Goal: Information Seeking & Learning: Learn about a topic

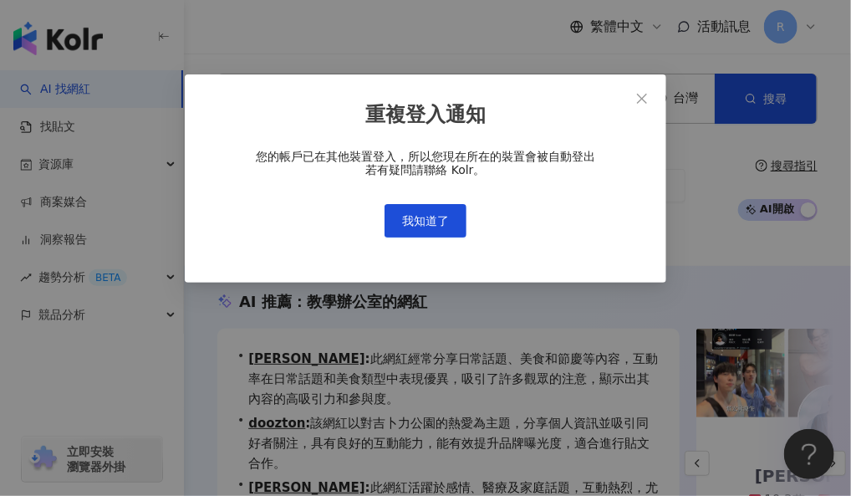
scroll to position [0, 457]
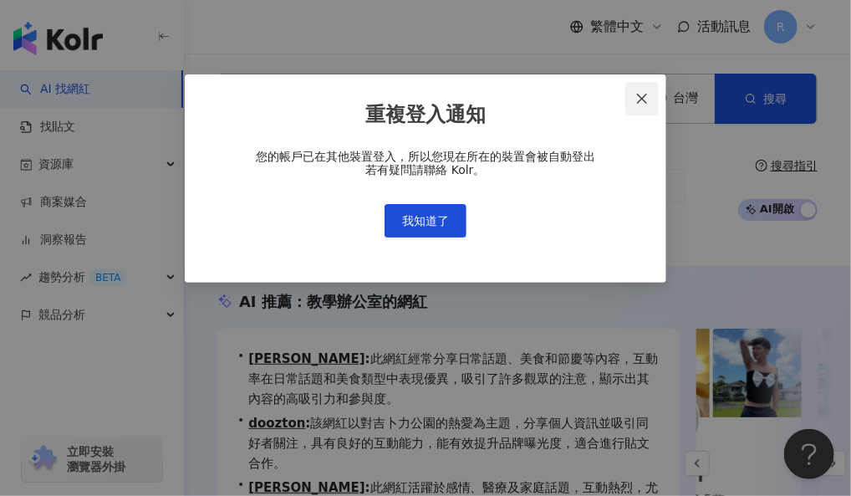
click at [647, 95] on icon "close" at bounding box center [642, 98] width 13 height 13
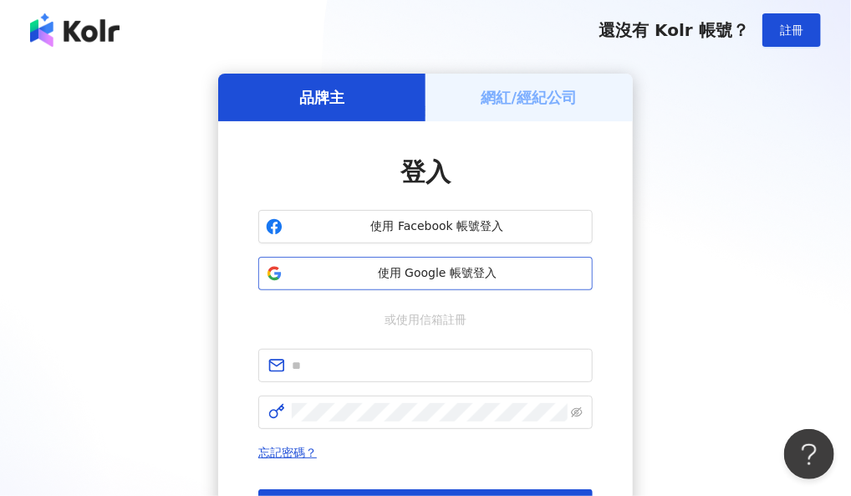
click at [420, 282] on button "使用 Google 帳號登入" at bounding box center [425, 273] width 335 height 33
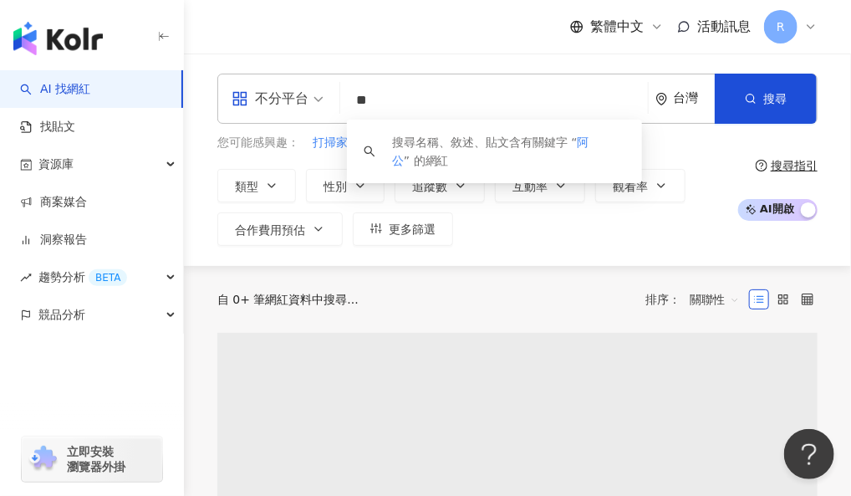
type input "**"
click at [374, 41] on div "繁體中文 活動訊息 R" at bounding box center [517, 27] width 601 height 54
click at [304, 92] on div "不分平台" at bounding box center [270, 98] width 77 height 27
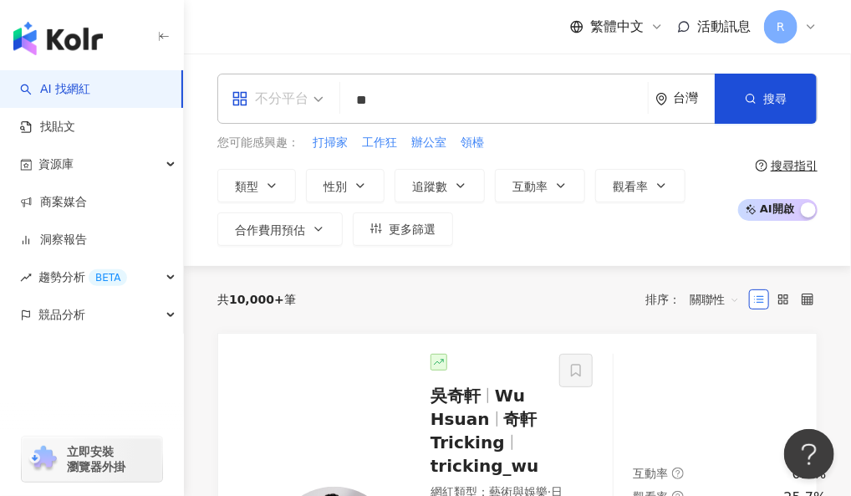
click at [298, 101] on div "不分平台" at bounding box center [270, 98] width 77 height 27
click at [292, 97] on div "不分平台" at bounding box center [270, 98] width 77 height 27
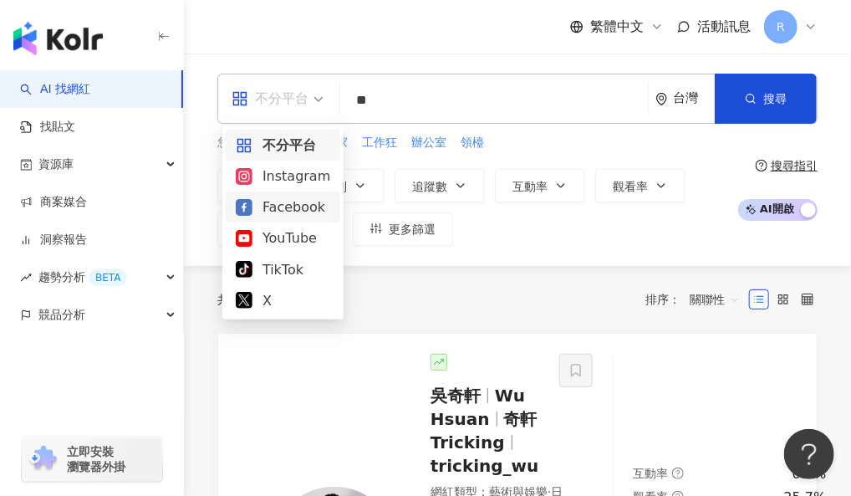
click at [284, 206] on div "Facebook" at bounding box center [283, 207] width 95 height 21
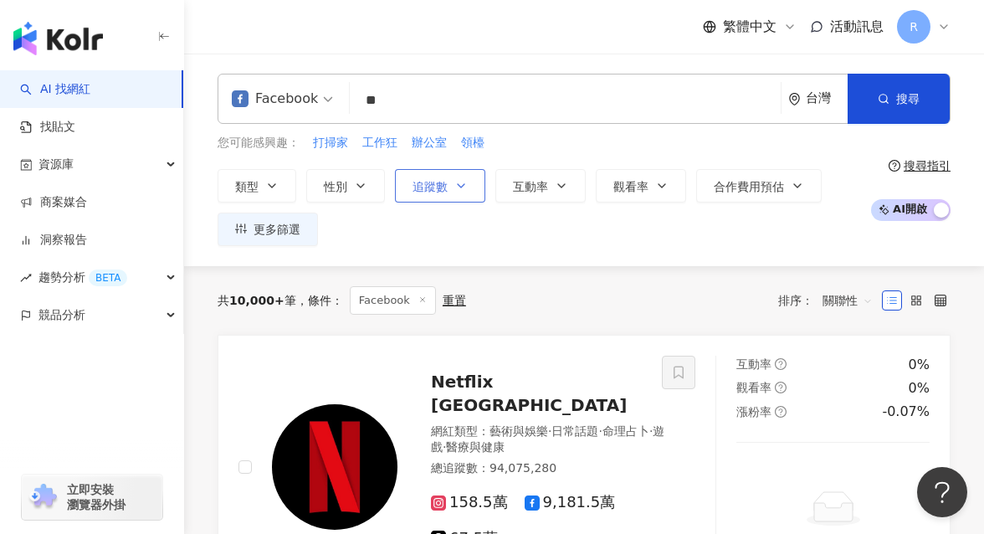
click at [432, 187] on span "追蹤數" at bounding box center [429, 186] width 35 height 13
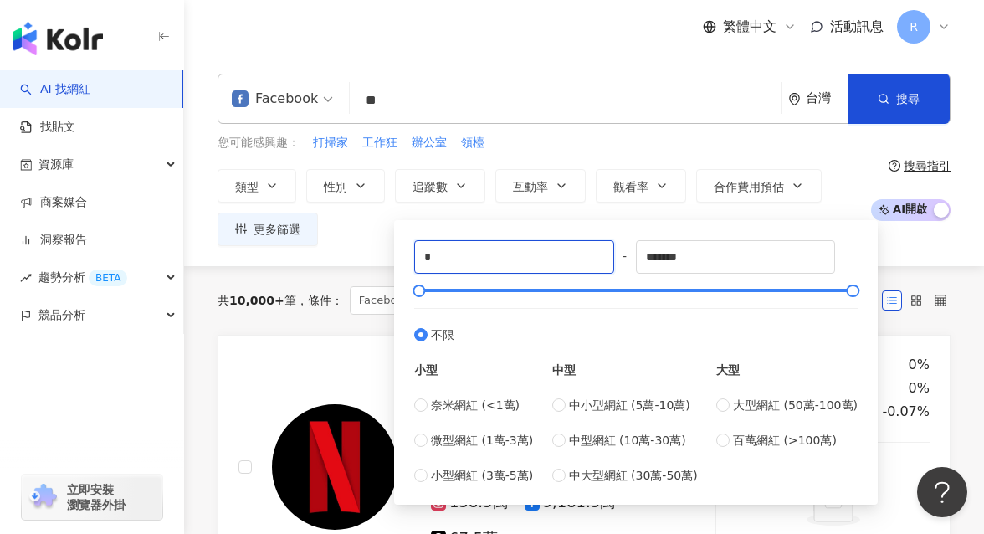
drag, startPoint x: 457, startPoint y: 252, endPoint x: 347, endPoint y: 251, distance: 109.6
click at [349, 252] on div "Facebook ** 台灣 搜尋 loading 搜尋名稱、敘述、貼文含有關鍵字 “ 阿公 ” 的網紅 您可能感興趣： 打掃家 工作狂 辦公室 領檯 類型 …" at bounding box center [584, 160] width 800 height 212
type input "*****"
drag, startPoint x: 761, startPoint y: 266, endPoint x: 555, endPoint y: 258, distance: 206.7
click at [555, 258] on div "***** - ******* 不限 小型 奈米網紅 (<1萬) 微型網紅 (1萬-3萬) 小型網紅 (3萬-5萬) 中型 中小型網紅 (5萬-10萬) 中型…" at bounding box center [635, 362] width 443 height 244
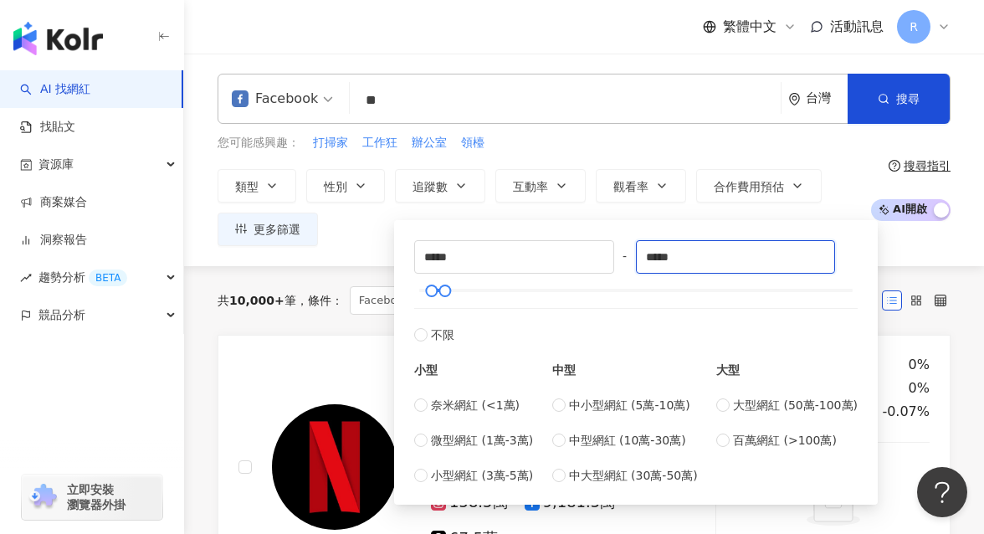
type input "*****"
click at [706, 159] on div "您可能感興趣： 打掃家 工作狂 辦公室 領檯 類型 性別 追蹤數 互動率 觀看率 合作費用預估 更多篩選 ***** - ***** 不限 小型 奈米網紅 (…" at bounding box center [539, 190] width 644 height 112
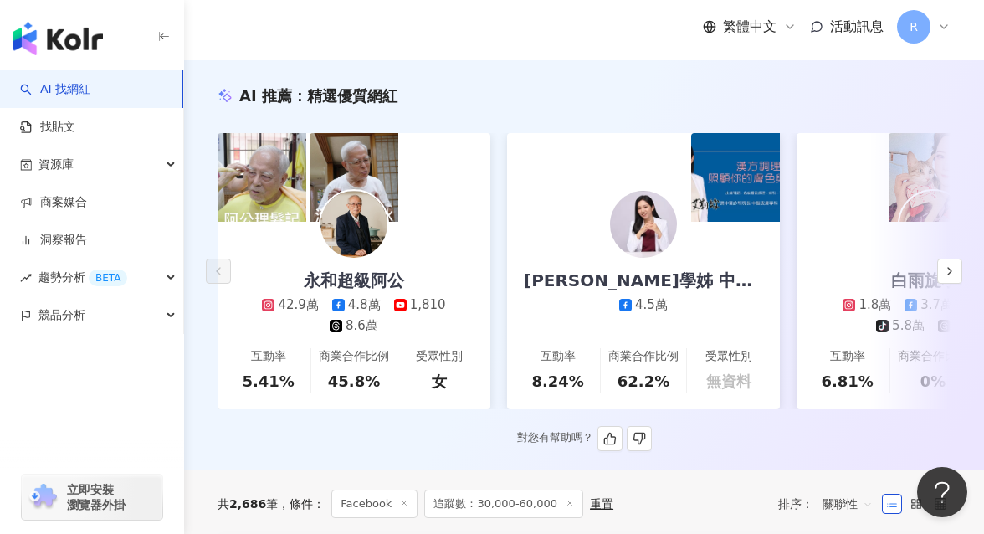
scroll to position [234, 0]
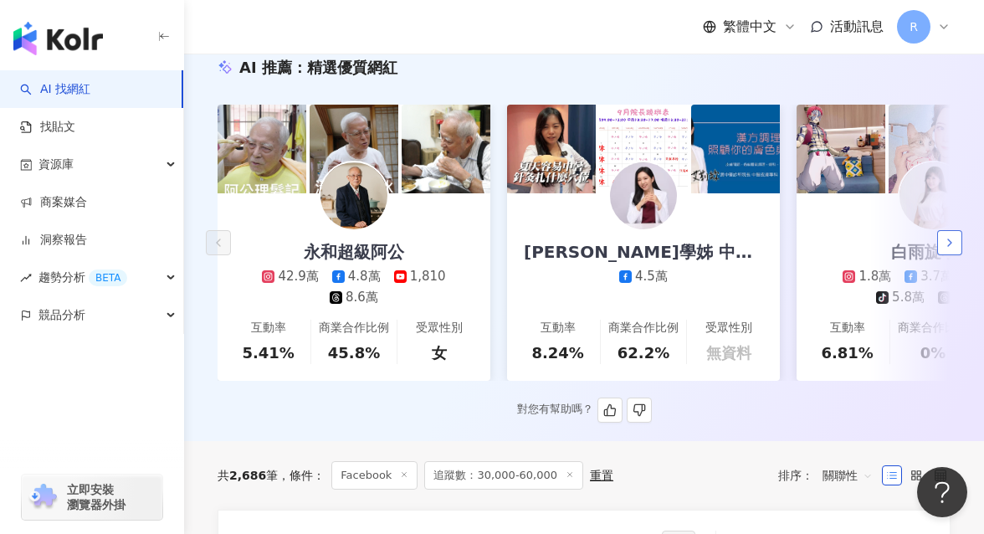
click at [851, 241] on icon "button" at bounding box center [949, 242] width 13 height 13
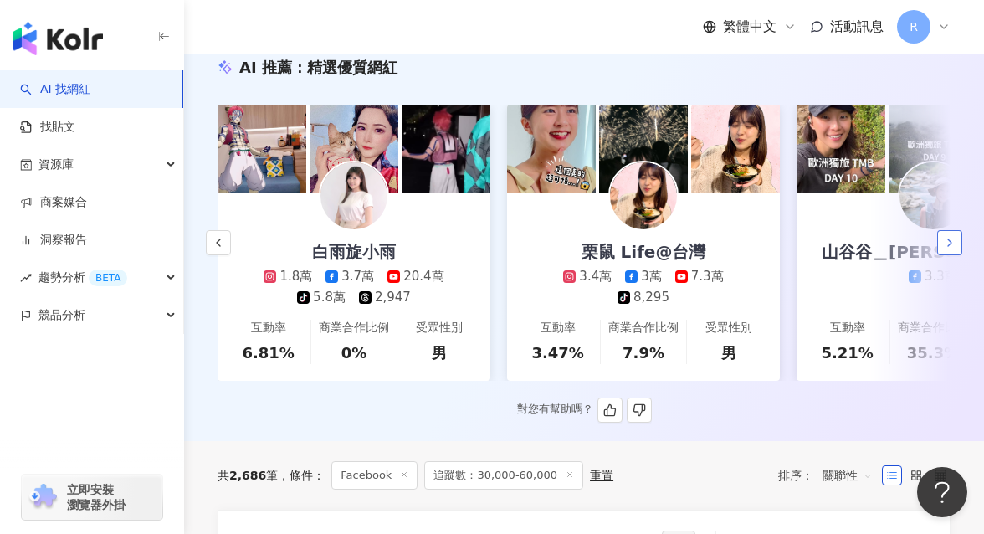
click at [851, 241] on icon "button" at bounding box center [949, 242] width 13 height 13
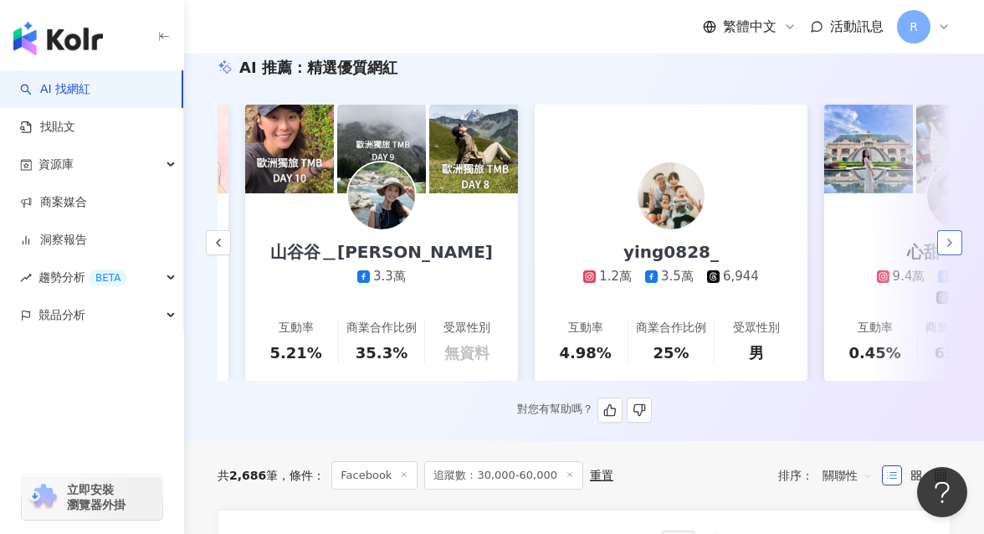
scroll to position [0, 1158]
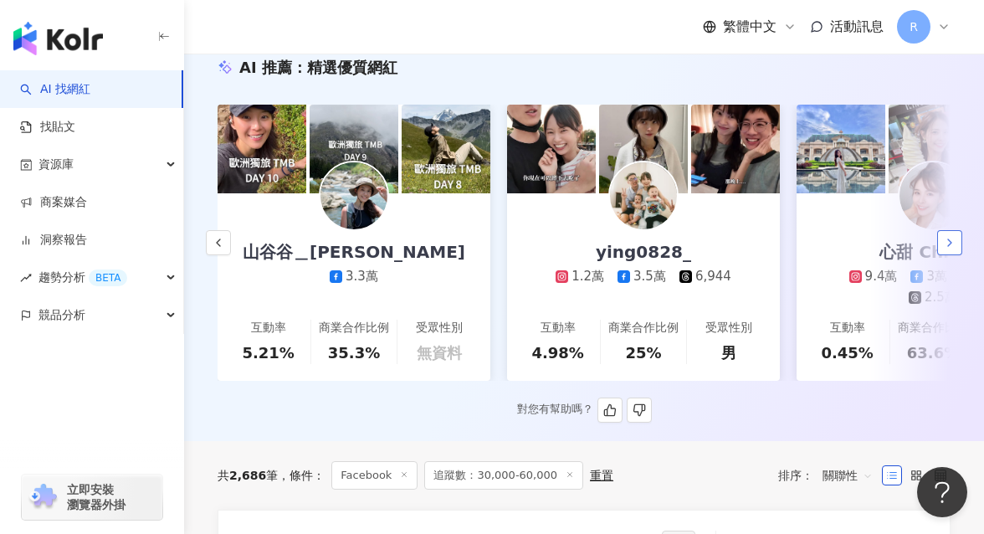
click at [851, 241] on icon "button" at bounding box center [949, 242] width 13 height 13
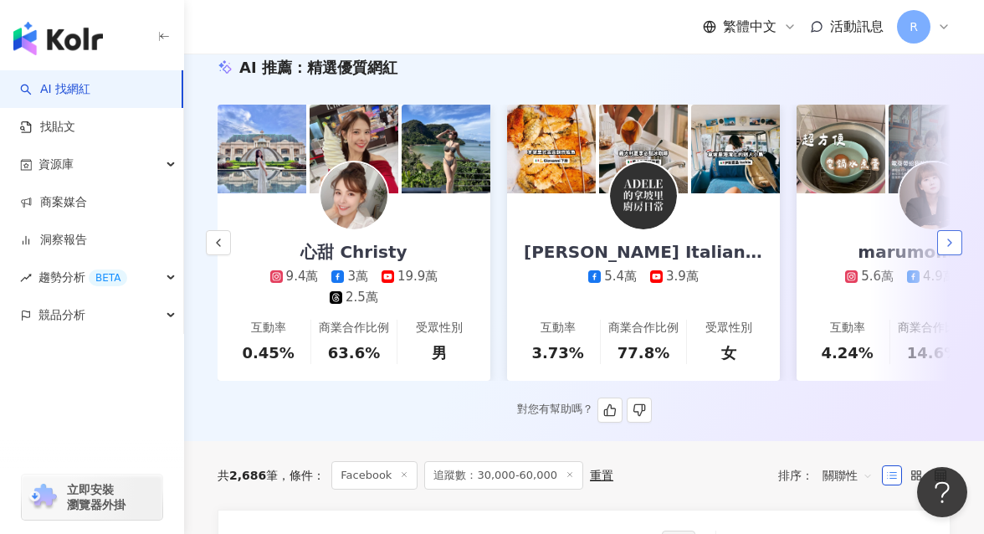
click at [851, 241] on icon "button" at bounding box center [949, 242] width 13 height 13
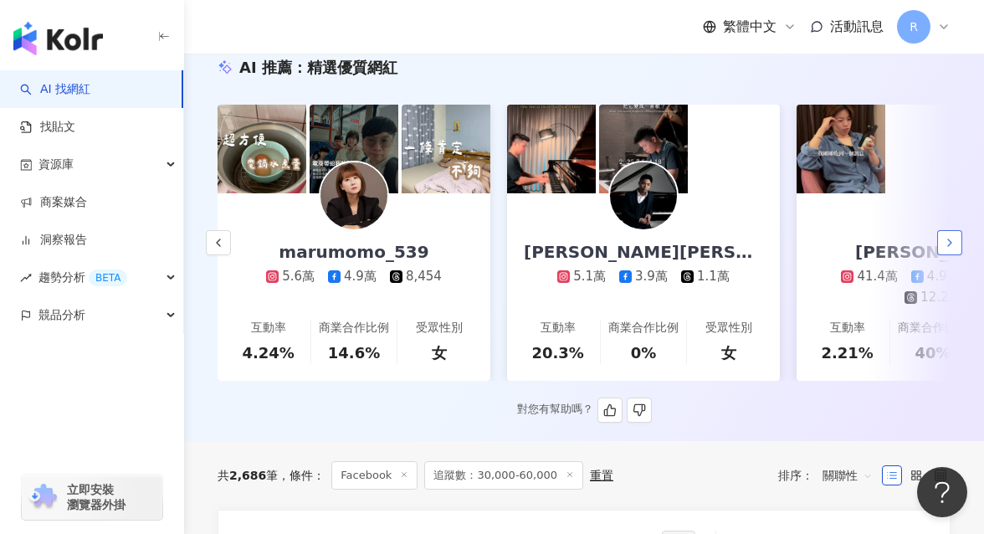
click at [851, 241] on icon "button" at bounding box center [949, 242] width 13 height 13
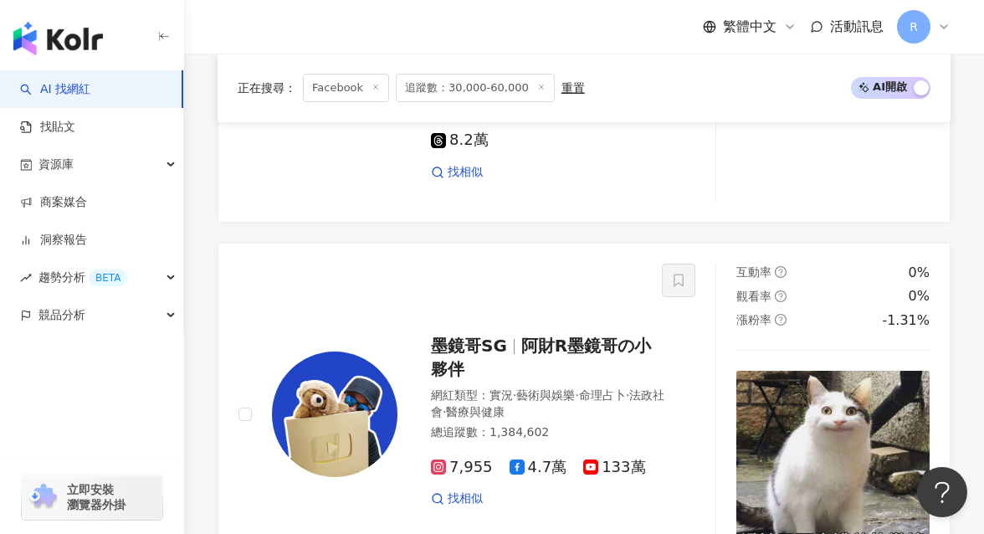
scroll to position [1219, 0]
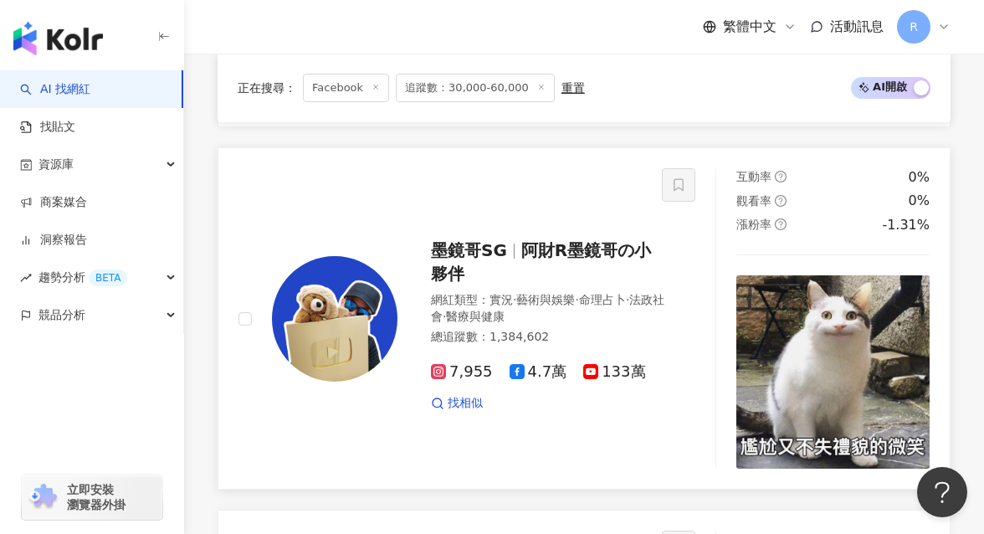
click at [851, 352] on img at bounding box center [832, 371] width 193 height 193
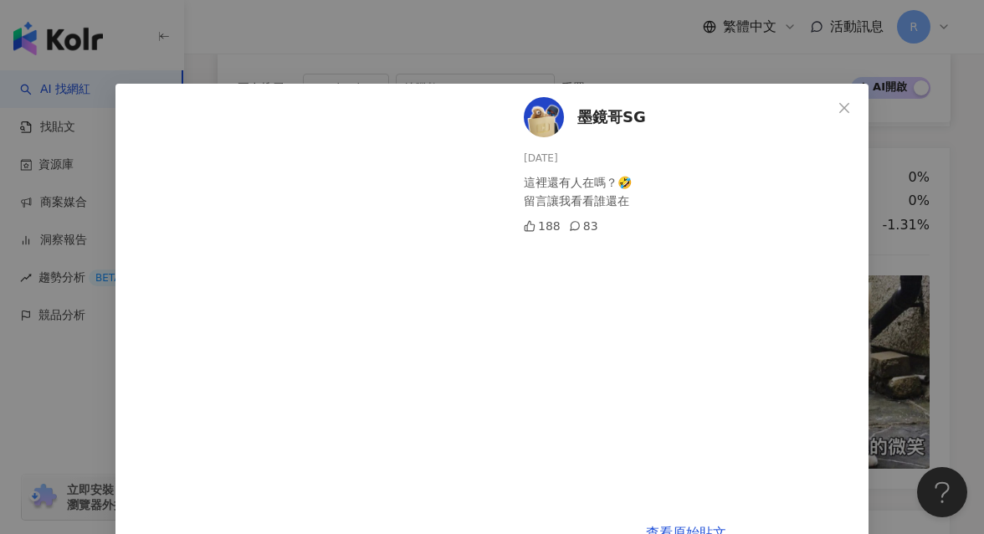
click at [820, 59] on div "墨鏡哥SG [DATE] 這裡還有人在嗎？🤣 留言讓我看看誰還在 188 83 查看原始貼文" at bounding box center [492, 267] width 984 height 534
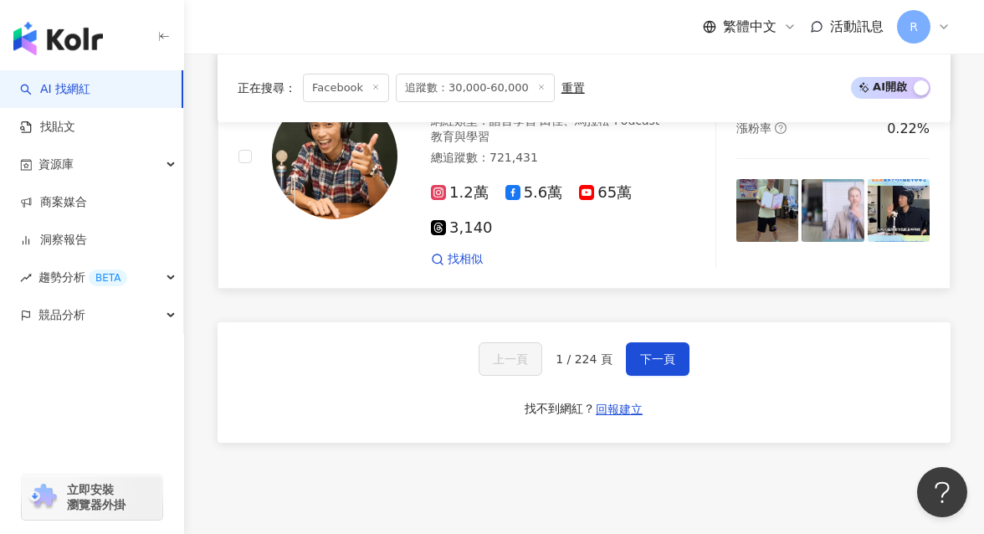
scroll to position [4042, 0]
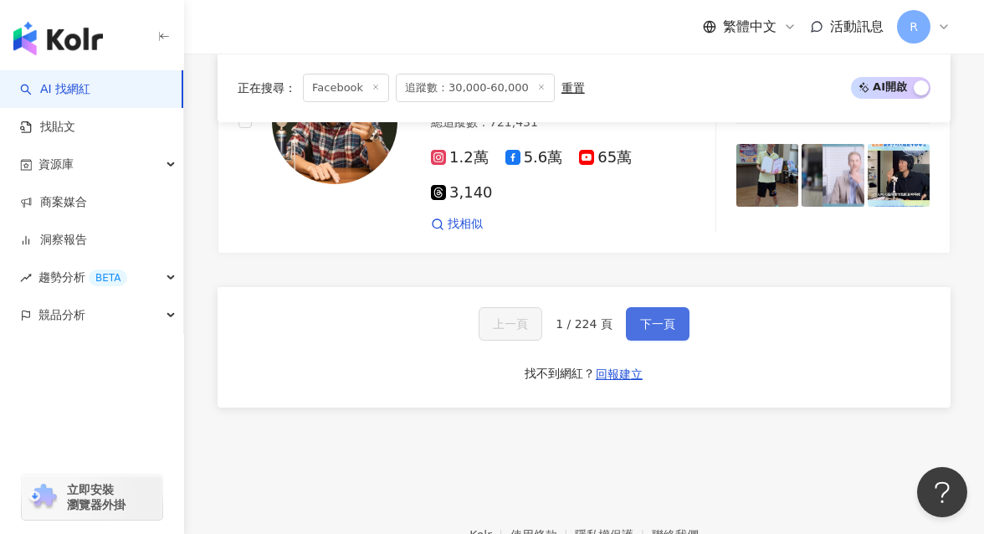
click at [648, 307] on button "下一頁" at bounding box center [658, 323] width 64 height 33
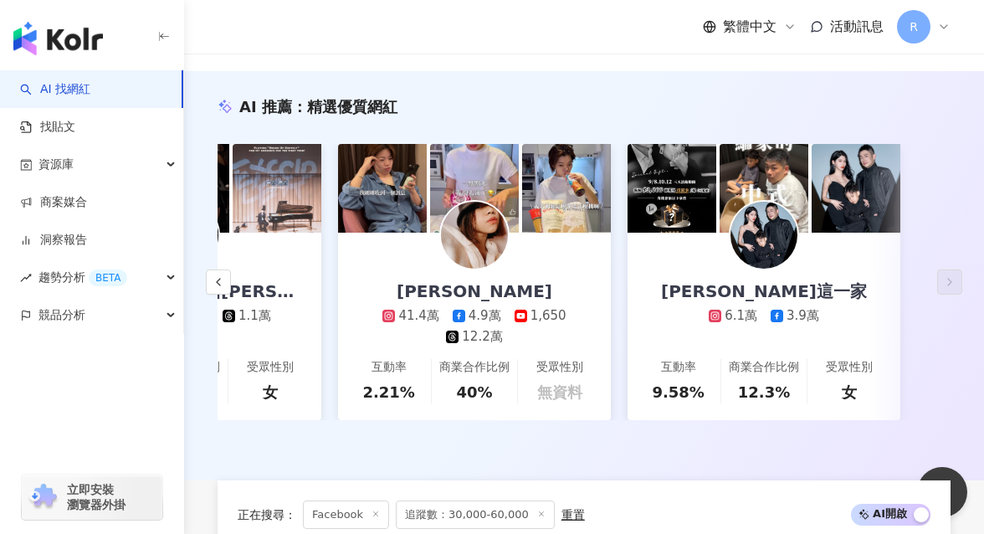
scroll to position [0, 0]
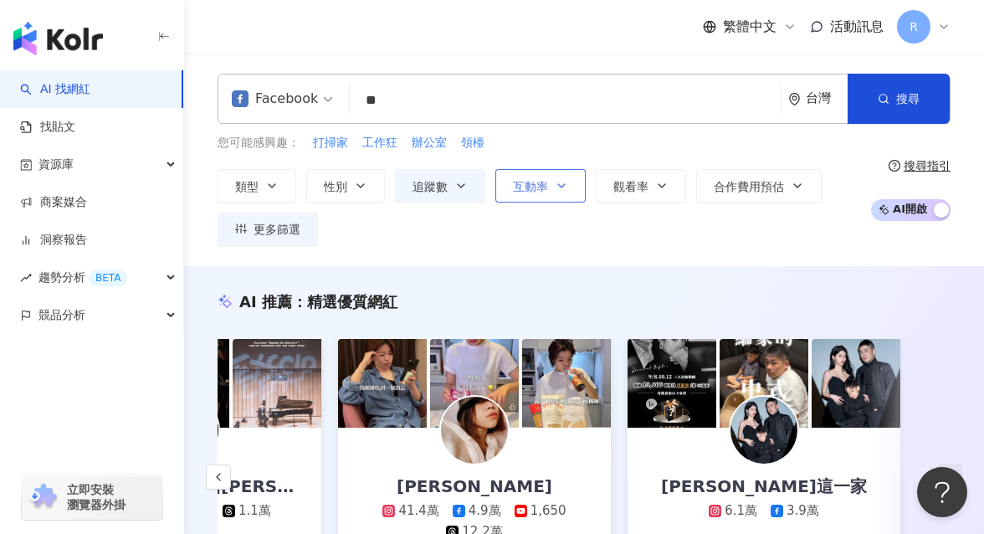
click at [559, 193] on button "互動率" at bounding box center [540, 185] width 90 height 33
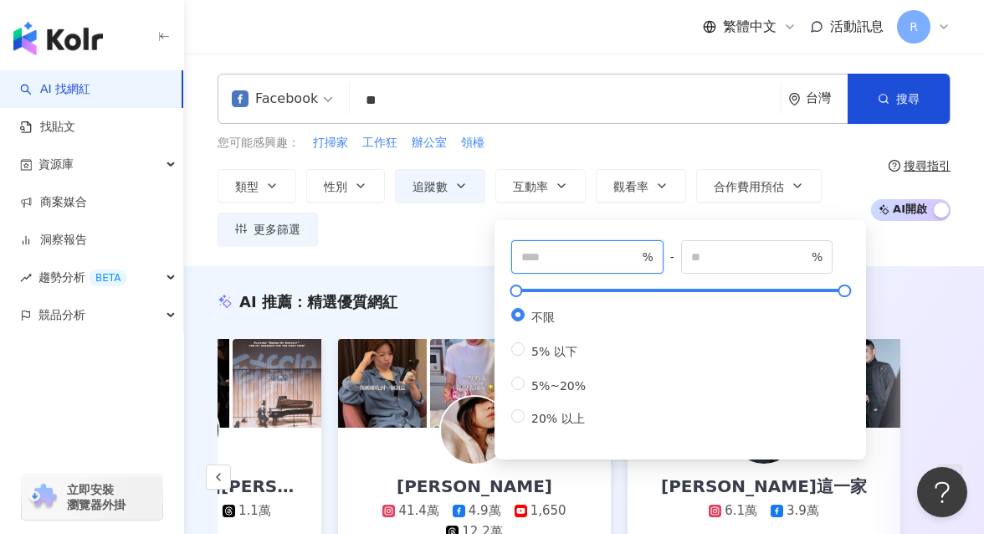
click at [551, 256] on input "number" at bounding box center [579, 257] width 117 height 18
type input "*"
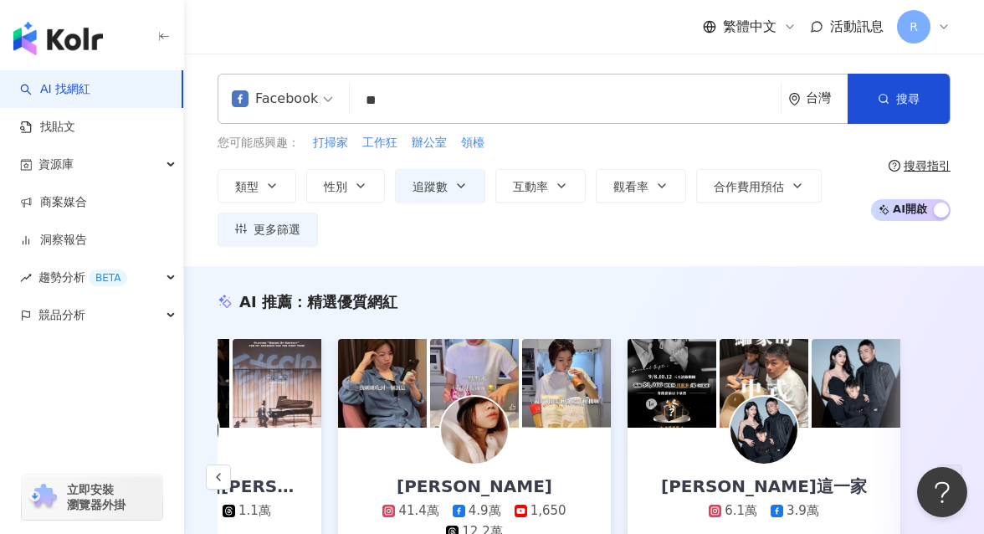
click at [645, 45] on div "繁體中文 活動訊息 R" at bounding box center [583, 27] width 733 height 54
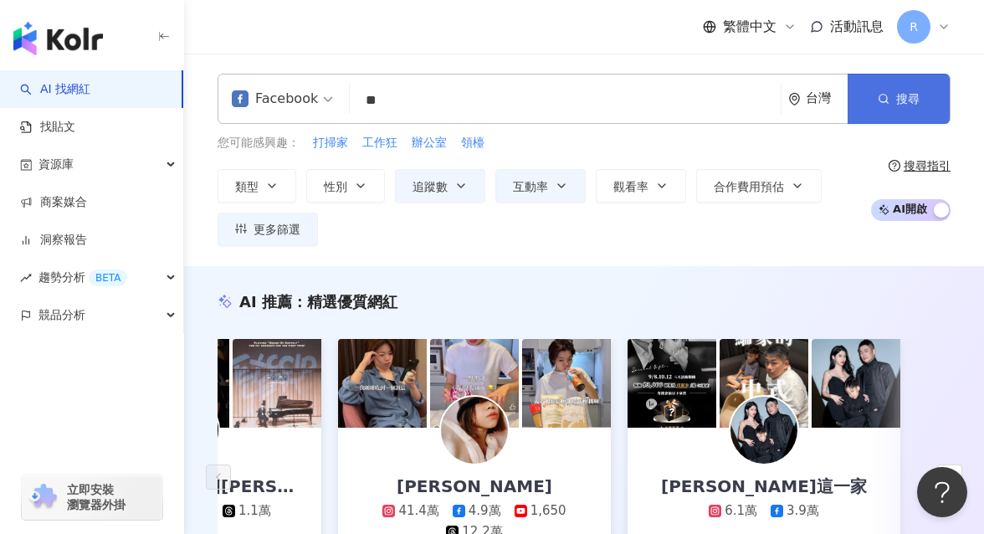
click at [851, 105] on button "搜尋" at bounding box center [898, 99] width 102 height 50
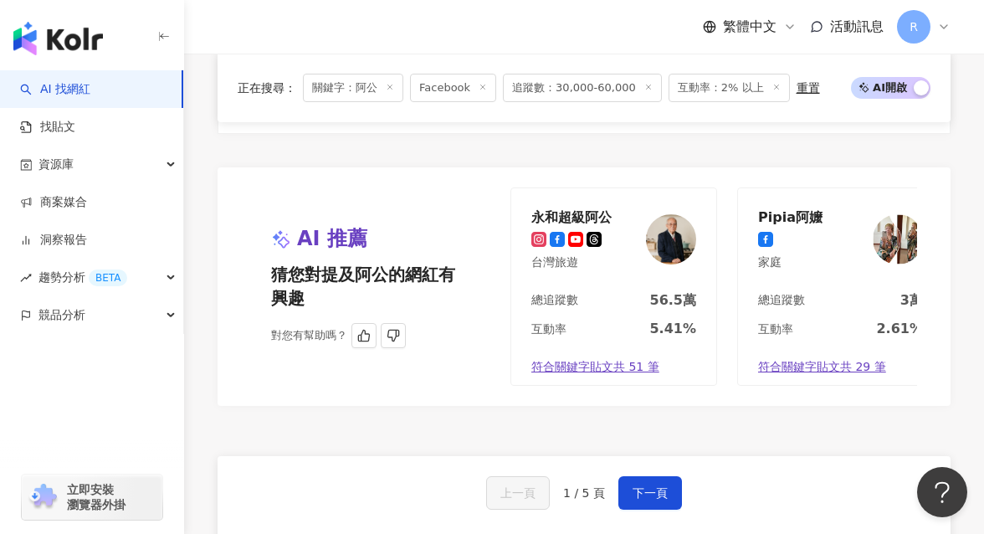
scroll to position [0, 248]
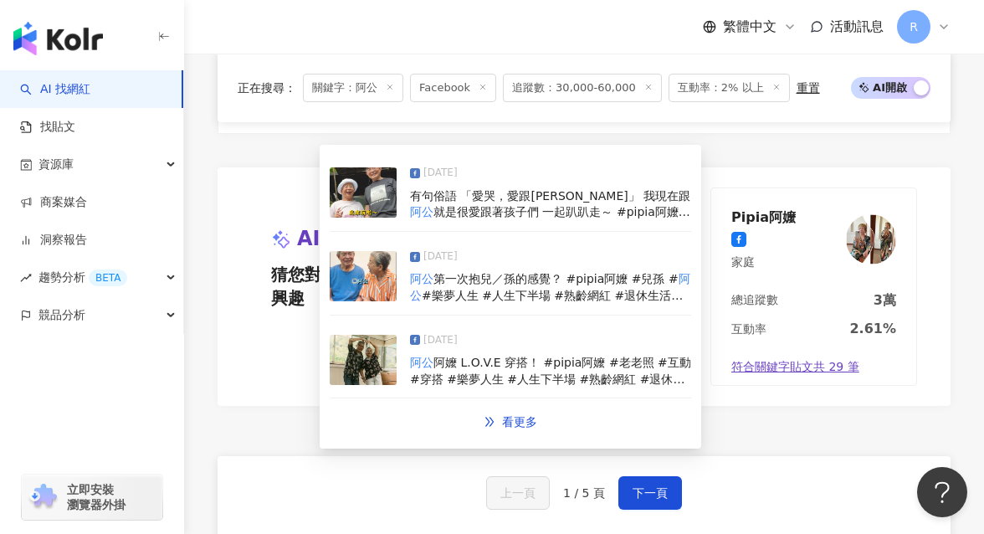
click at [616, 188] on div "有句俗語 「愛哭，愛跟[PERSON_NAME]」 我現在跟 [PERSON_NAME]很愛跟著孩子們 一起趴趴走～ #pipia阿嬤 #旅遊 #跟路 #樂夢…" at bounding box center [550, 204] width 281 height 33
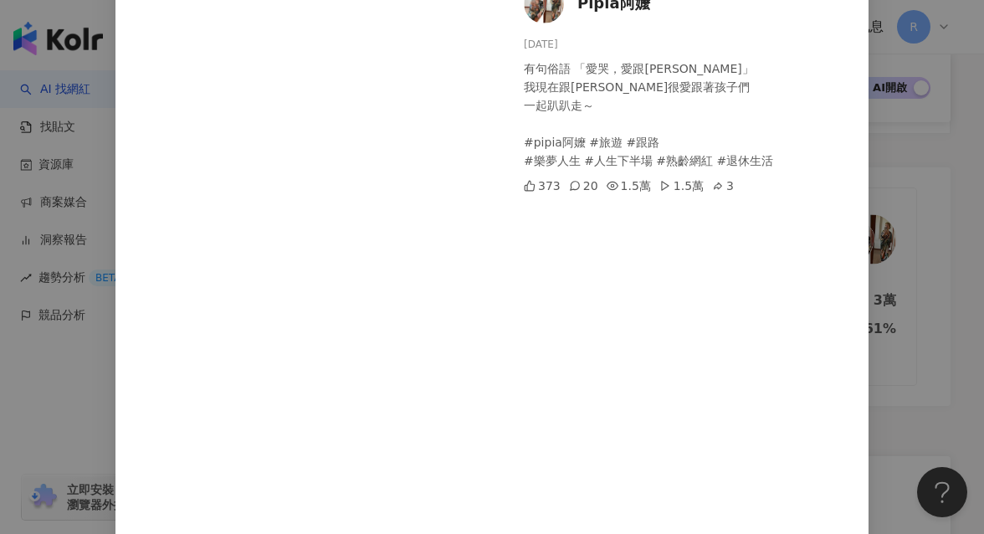
scroll to position [113, 0]
click at [851, 217] on div "Pipia阿嬤 [DATE] 有句俗語 「愛哭，愛跟[PERSON_NAME]」 我現在跟[PERSON_NAME]很愛跟著孩子們 一起趴趴走～ #pipia…" at bounding box center [492, 267] width 984 height 534
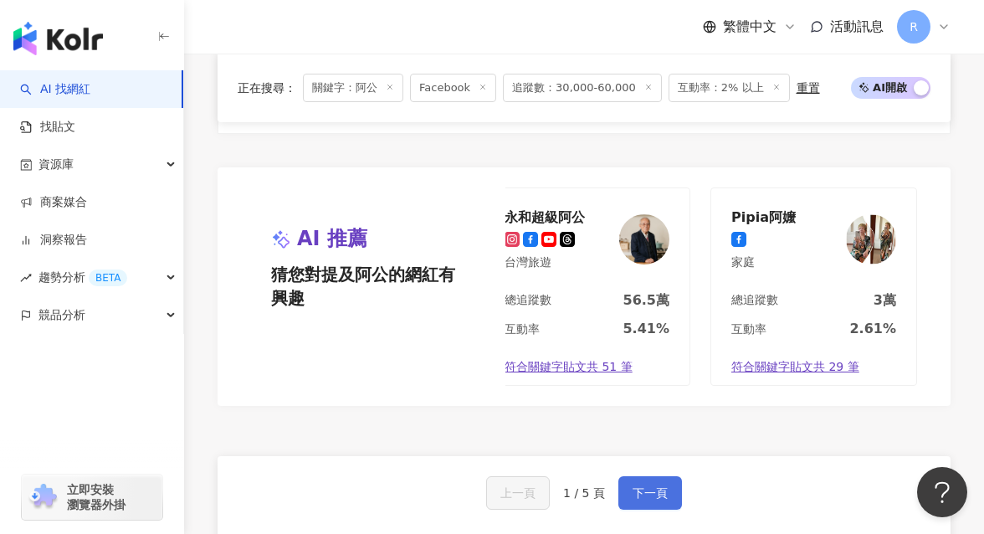
click at [660, 476] on button "下一頁" at bounding box center [650, 492] width 64 height 33
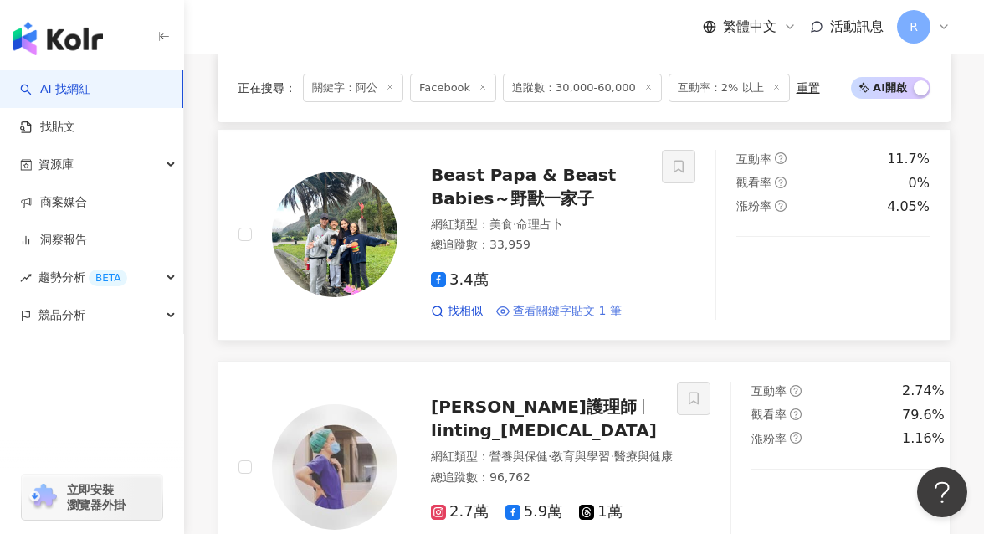
scroll to position [2426, 0]
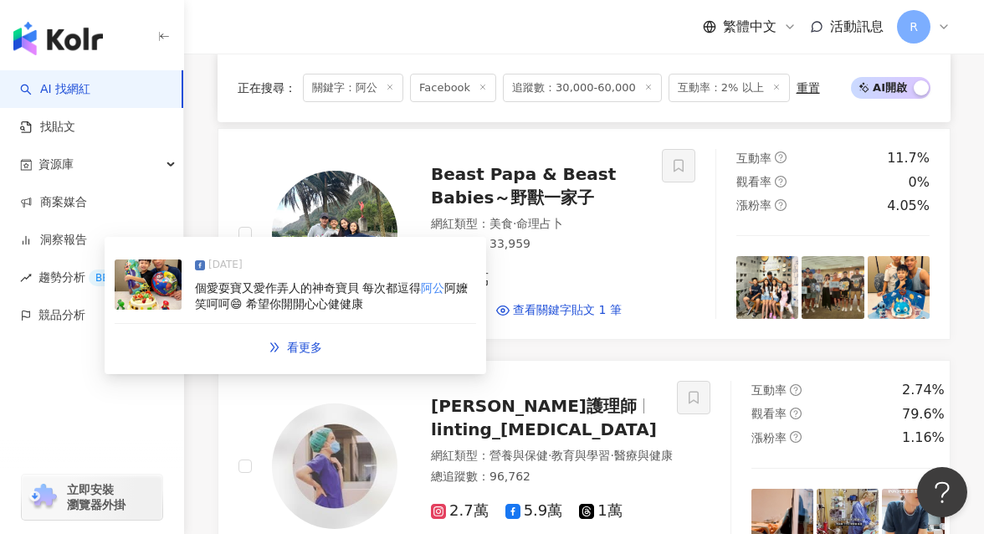
click at [399, 296] on div "個愛耍寶又愛作弄人的神奇寶貝 每次都逗得 阿公 阿嬤笑呵呵😄 希望你開開心心健健康" at bounding box center [335, 296] width 281 height 33
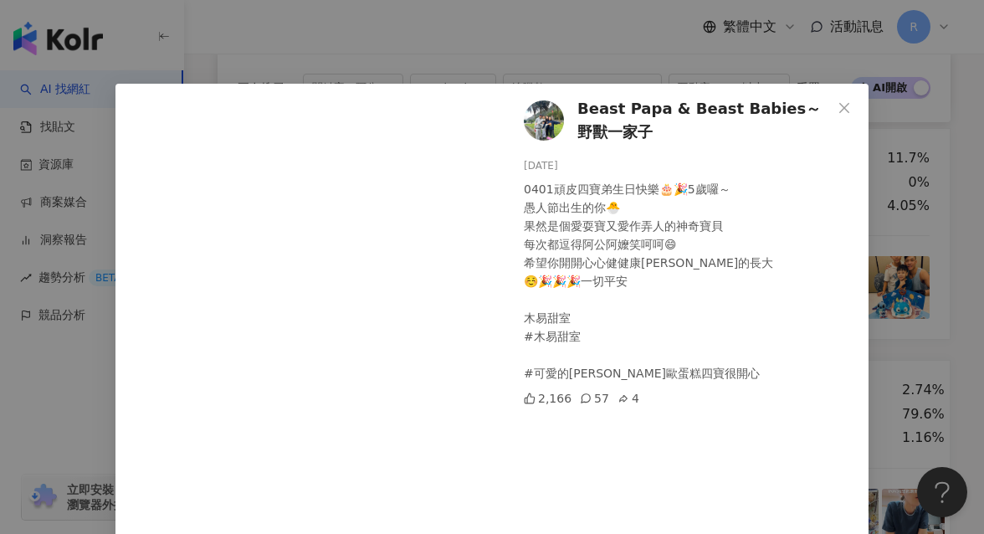
click at [851, 243] on div "Beast Papa & Beast Babies～野獸一家子 [DATE] 0401頑皮四寶弟生日快樂🎂🎉5歲囉～ 愚人節出生的你🐣 果然是個愛耍寶又愛作弄…" at bounding box center [492, 267] width 984 height 534
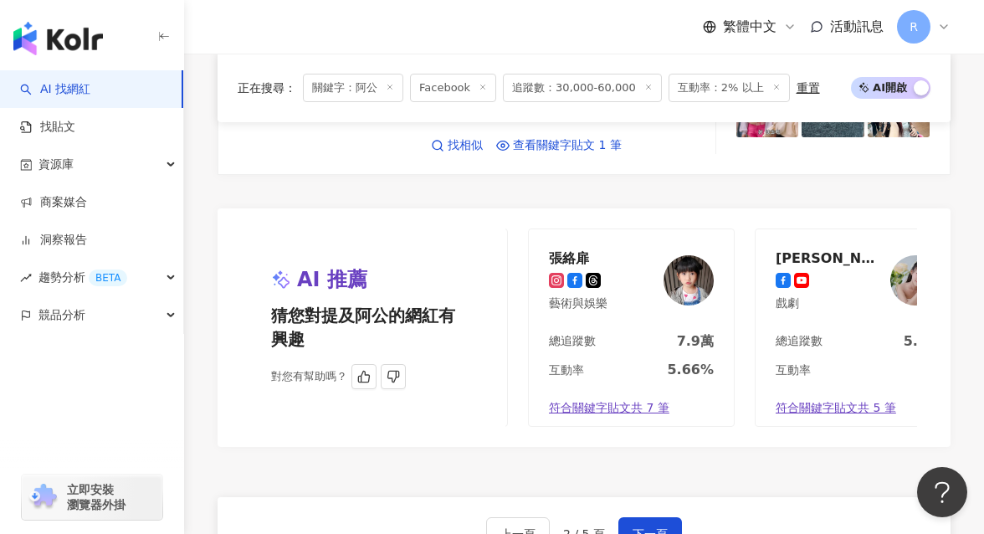
scroll to position [0, 248]
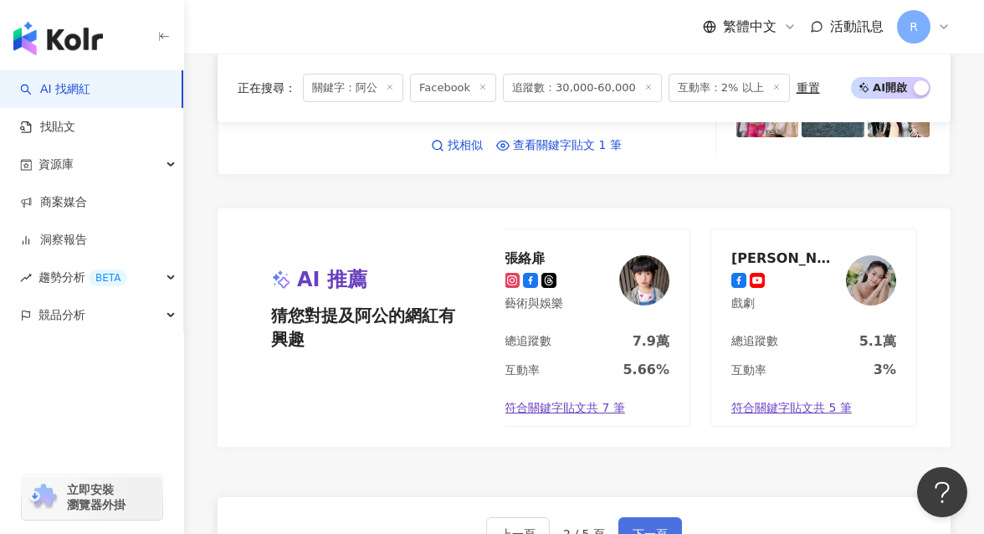
click at [645, 495] on button "下一頁" at bounding box center [650, 533] width 64 height 33
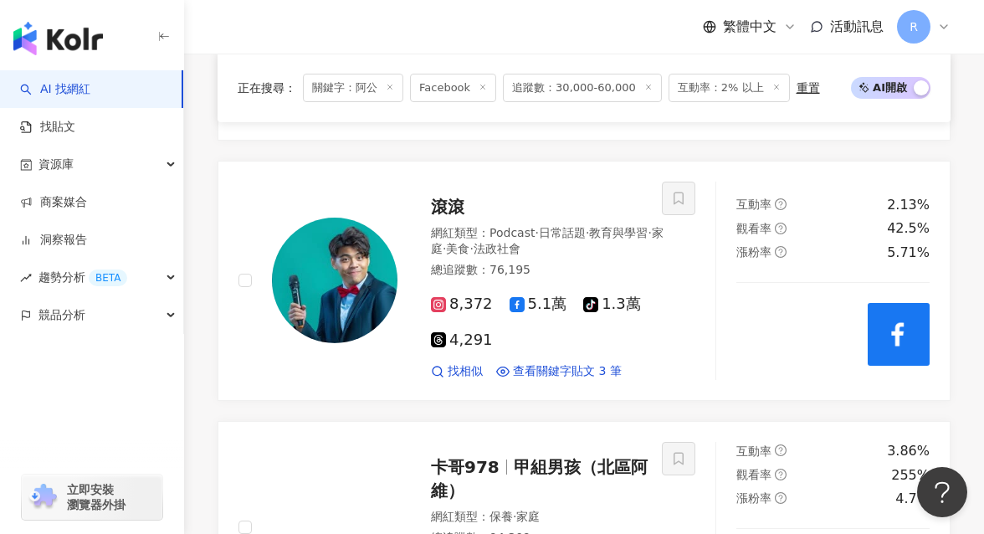
scroll to position [710, 0]
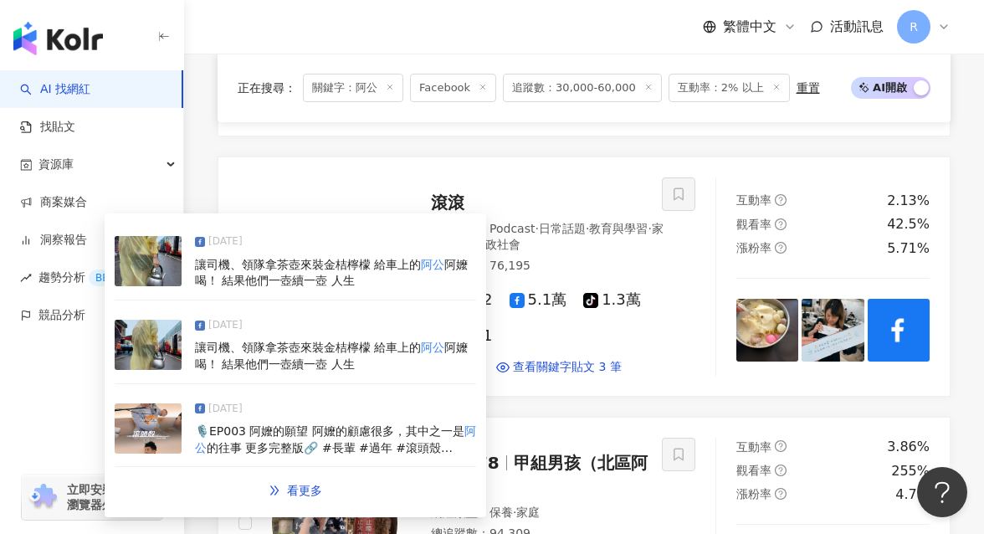
click at [395, 402] on div "[DATE]" at bounding box center [335, 412] width 281 height 23
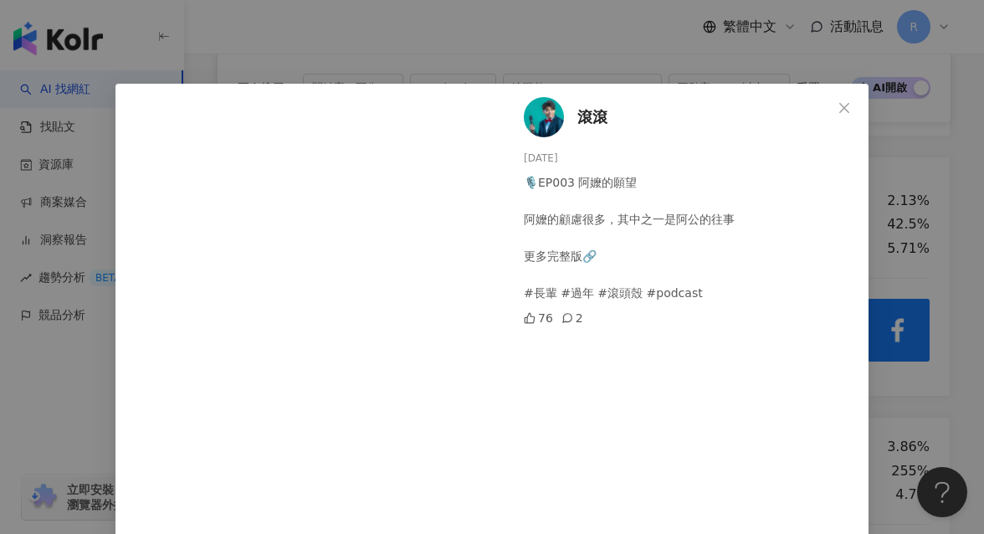
click at [851, 258] on div "滾滾 [DATE] 🎙️EP003 阿嬤的願望 阿嬤的顧慮很多，其中之一是阿公的往事 更多完整版🔗 #長輩 #過年 #滾頭殼 #podcast 76 2 查看…" at bounding box center [492, 267] width 984 height 534
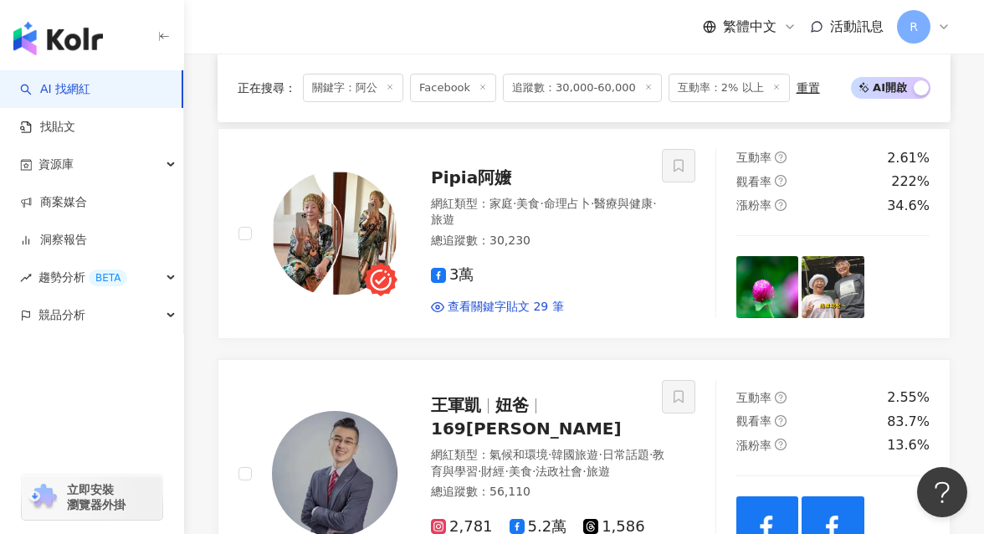
scroll to position [1496, 0]
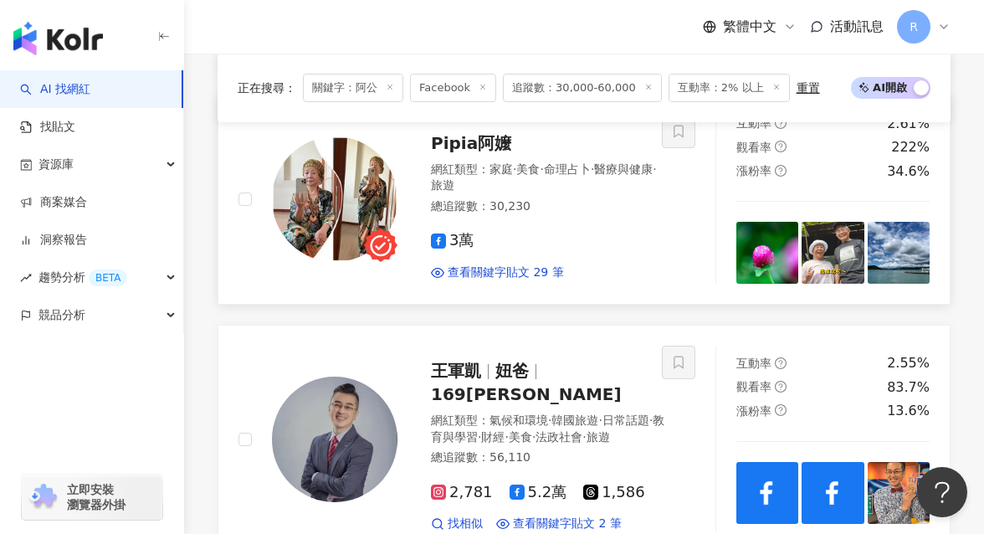
click at [353, 210] on img at bounding box center [334, 198] width 125 height 125
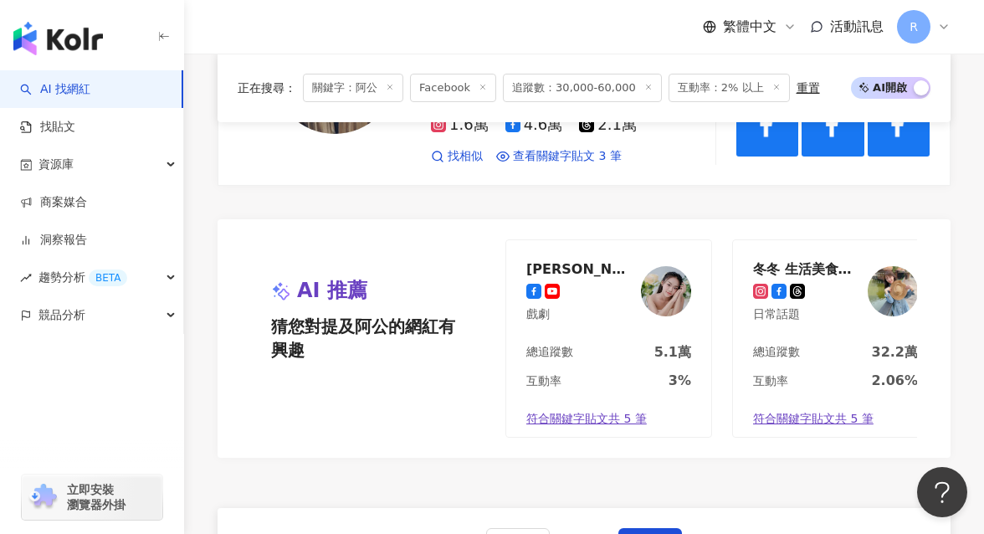
scroll to position [3148, 0]
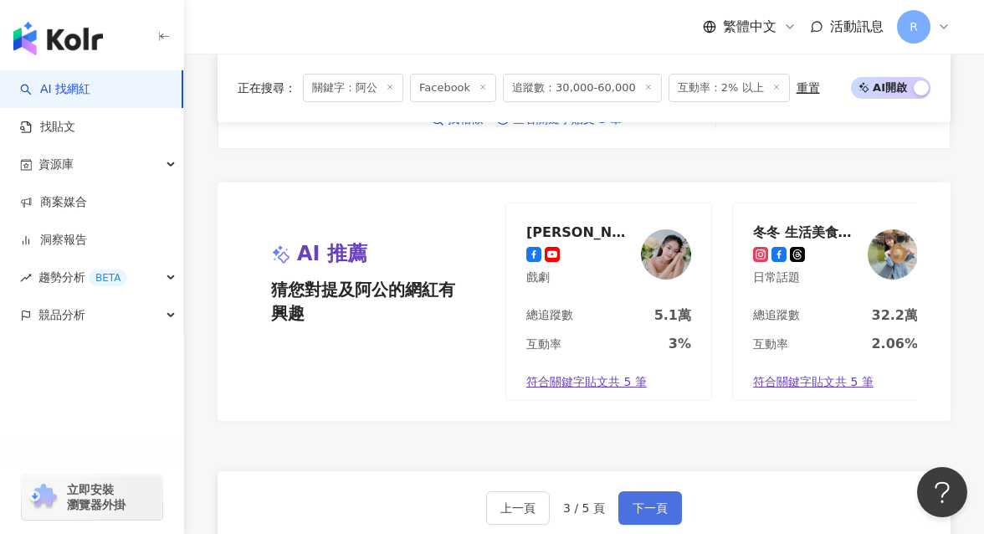
click at [643, 491] on button "下一頁" at bounding box center [650, 507] width 64 height 33
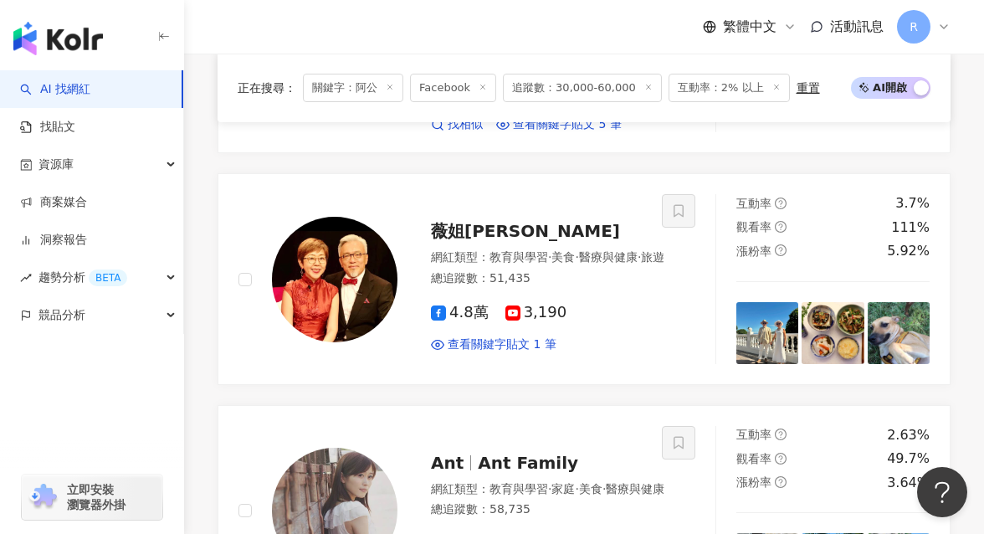
scroll to position [2037, 0]
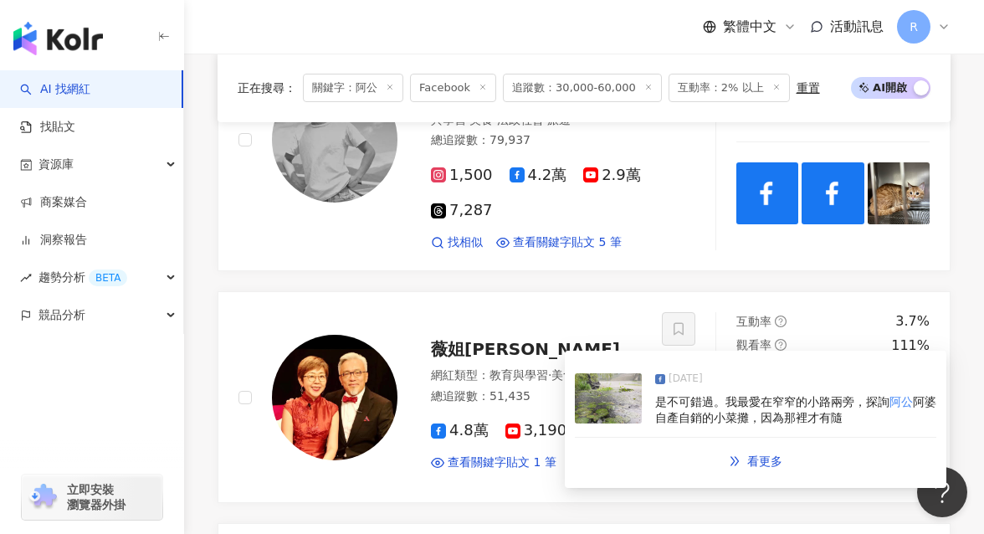
click at [712, 395] on div "是不可錯過。我最愛在窄窄的小路兩旁，探詢 阿公 阿婆自產自銷的小菜攤，因為那裡才有隨" at bounding box center [795, 410] width 281 height 33
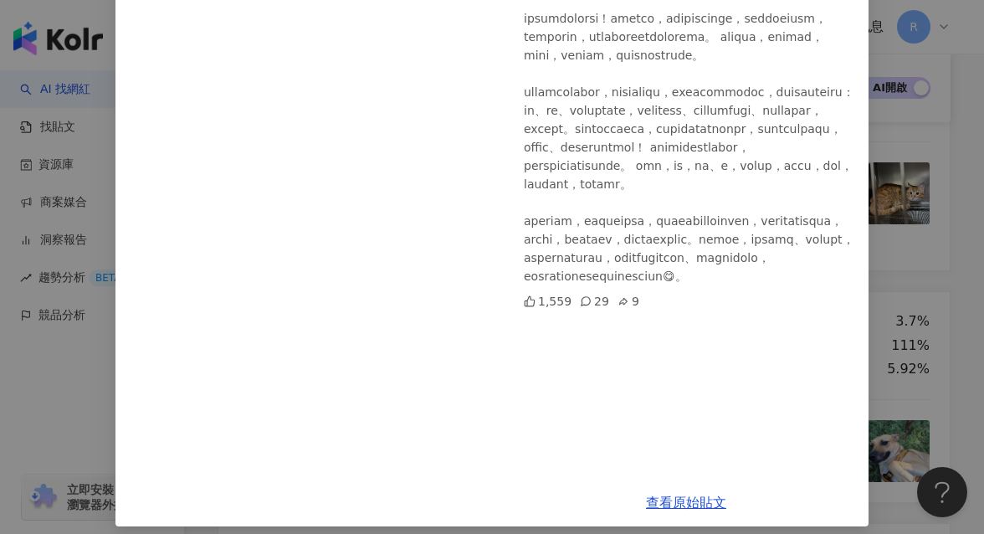
scroll to position [212, 0]
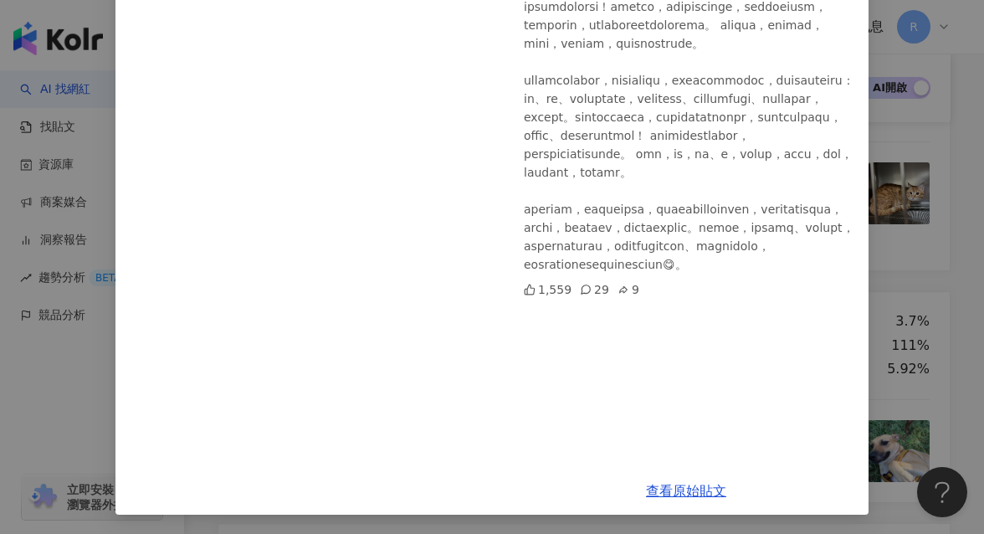
click at [851, 223] on div "薇姐[PERSON_NAME] [DATE] 1,559 29 9 查看原始貼文" at bounding box center [492, 267] width 984 height 534
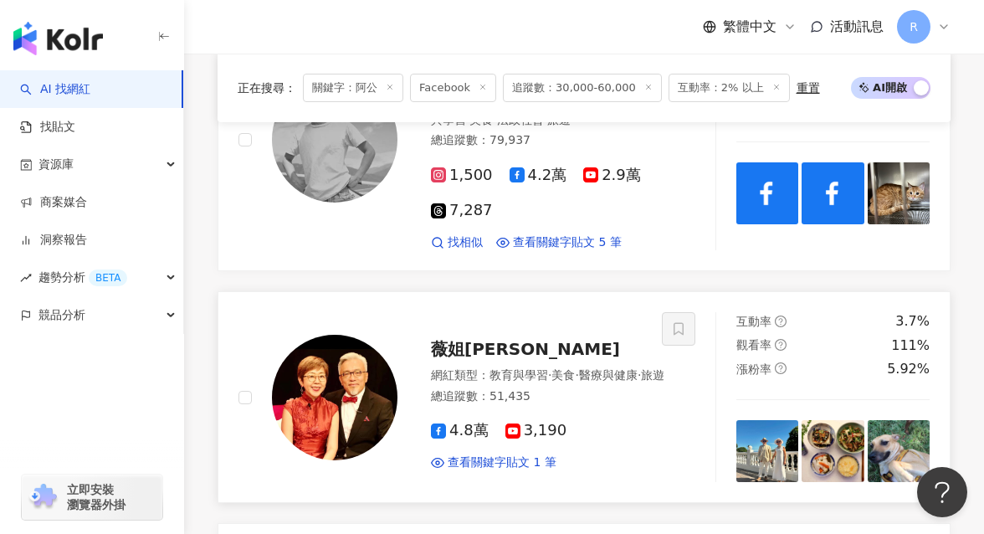
click at [326, 375] on img at bounding box center [334, 397] width 125 height 125
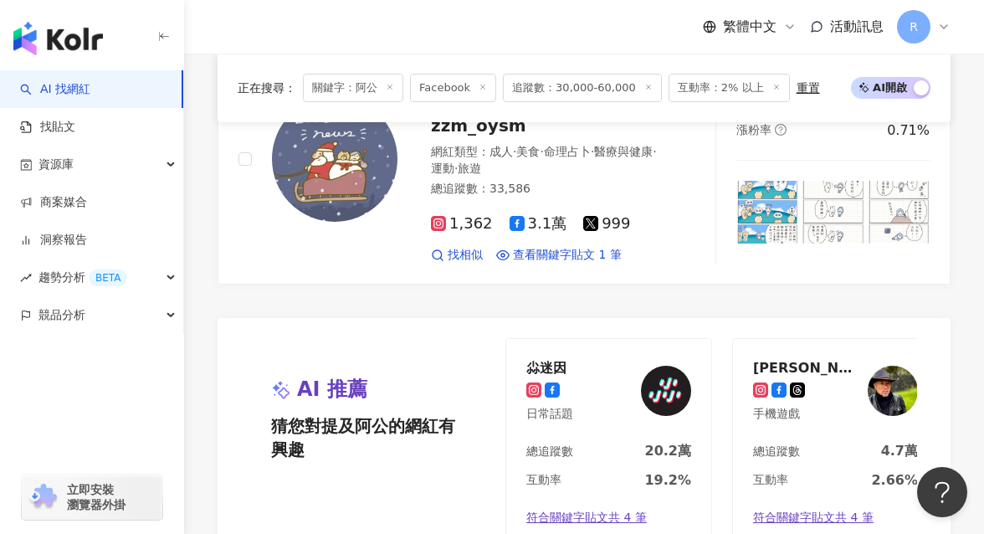
scroll to position [3173, 0]
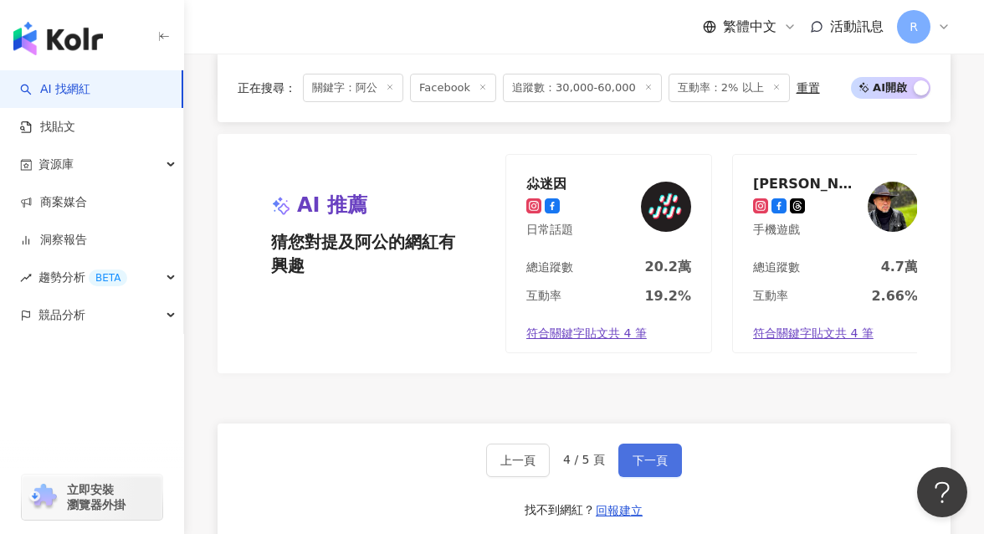
click at [637, 453] on span "下一頁" at bounding box center [649, 459] width 35 height 13
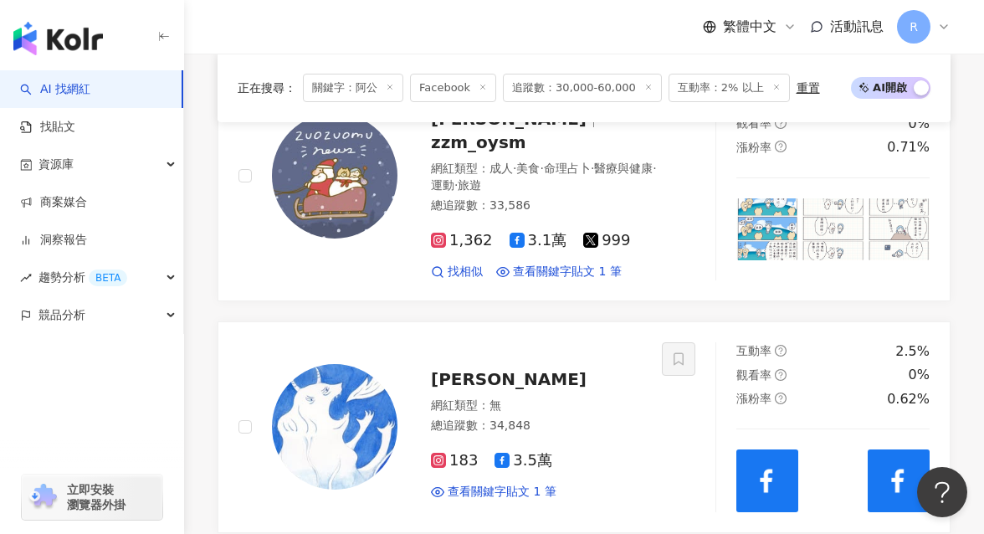
scroll to position [0, 0]
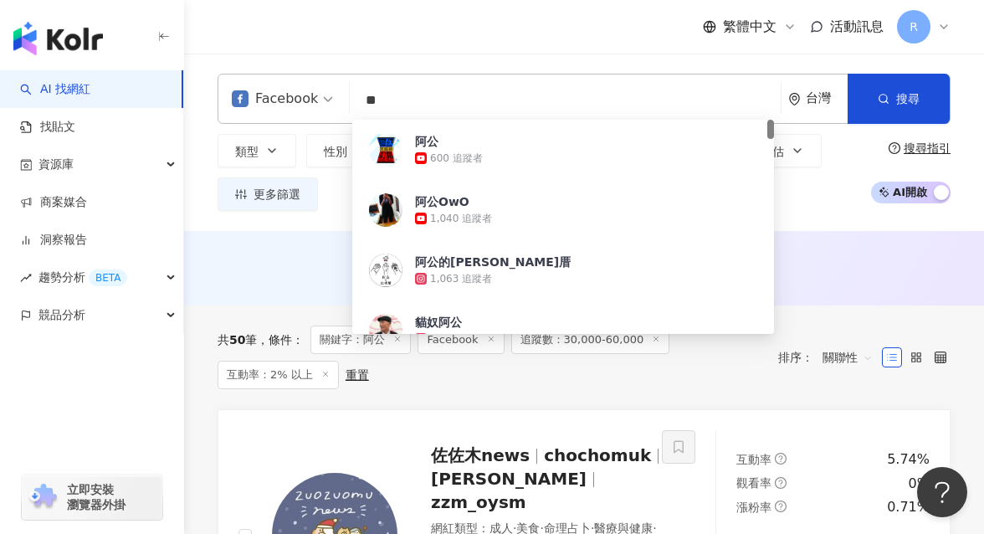
drag, startPoint x: 483, startPoint y: 92, endPoint x: 289, endPoint y: 108, distance: 194.7
click at [288, 107] on div "Facebook ** 台灣 搜尋 cbaaf391-49fe-47e5-bfdf-2fd47948ffa4 阿公 600 追蹤者 [PERSON_NAME]…" at bounding box center [583, 99] width 733 height 50
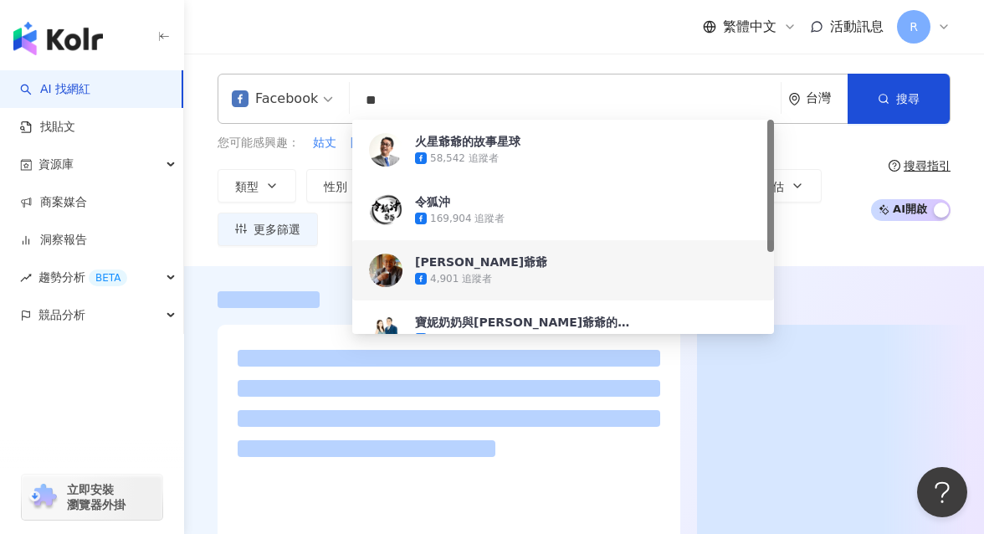
click at [525, 23] on div "繁體中文 活動訊息 R" at bounding box center [583, 27] width 733 height 54
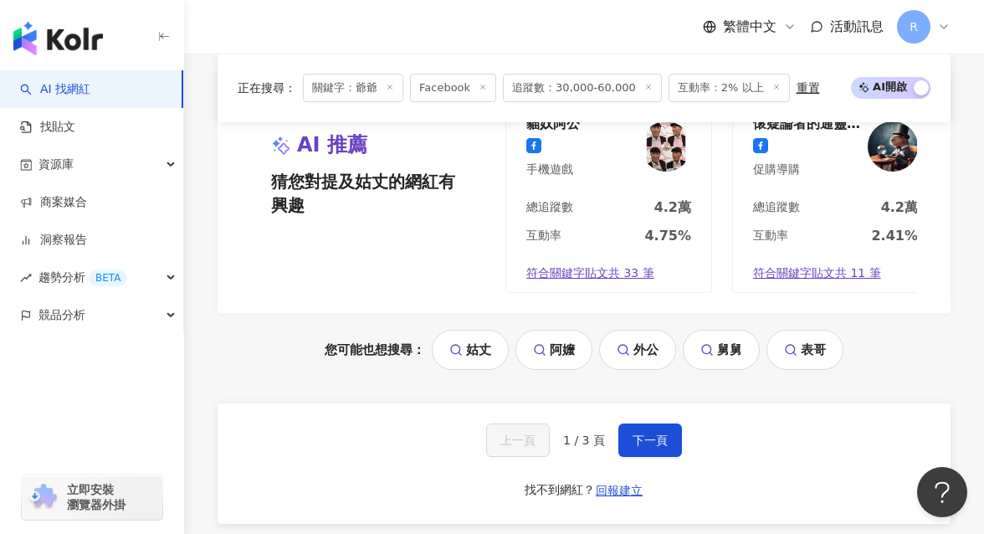
scroll to position [3585, 0]
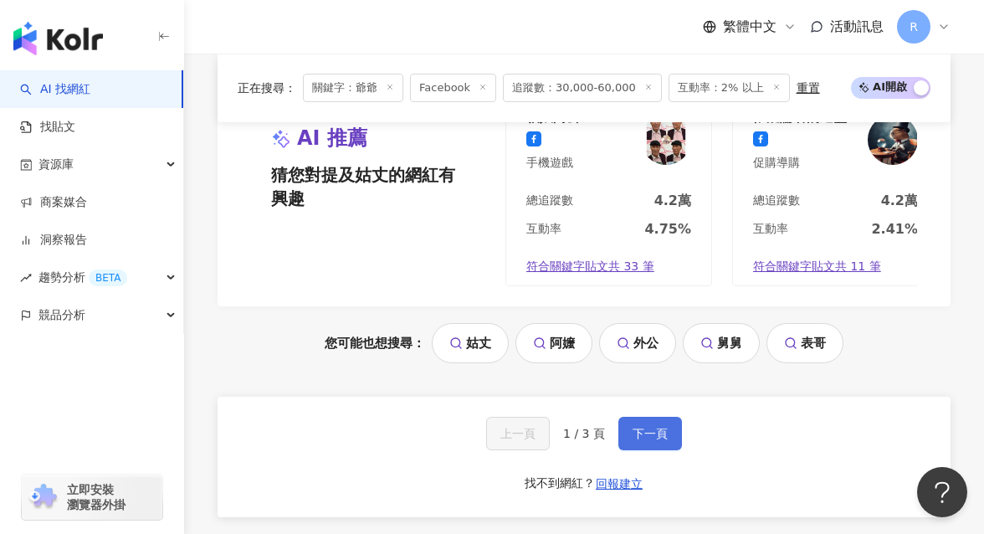
click at [654, 427] on span "下一頁" at bounding box center [649, 433] width 35 height 13
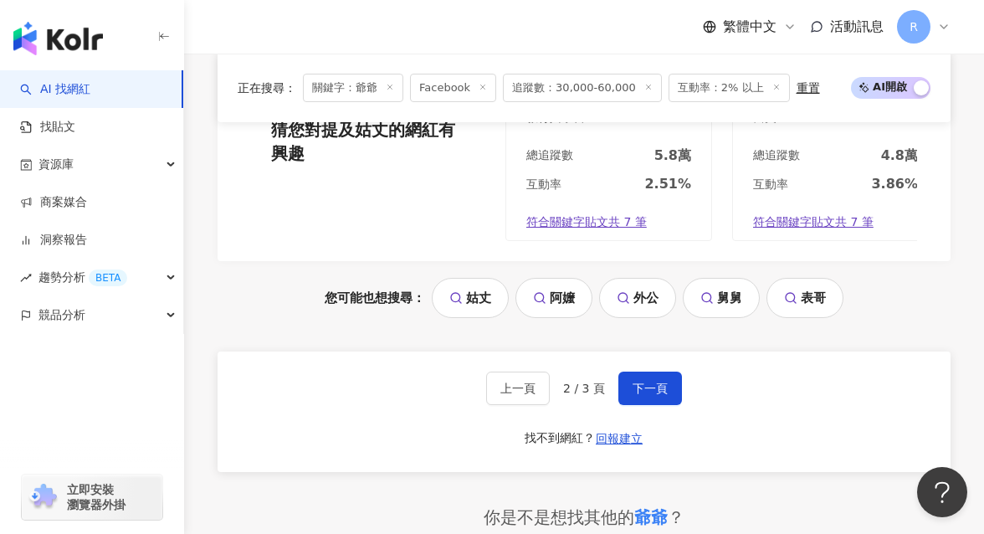
scroll to position [3835, 0]
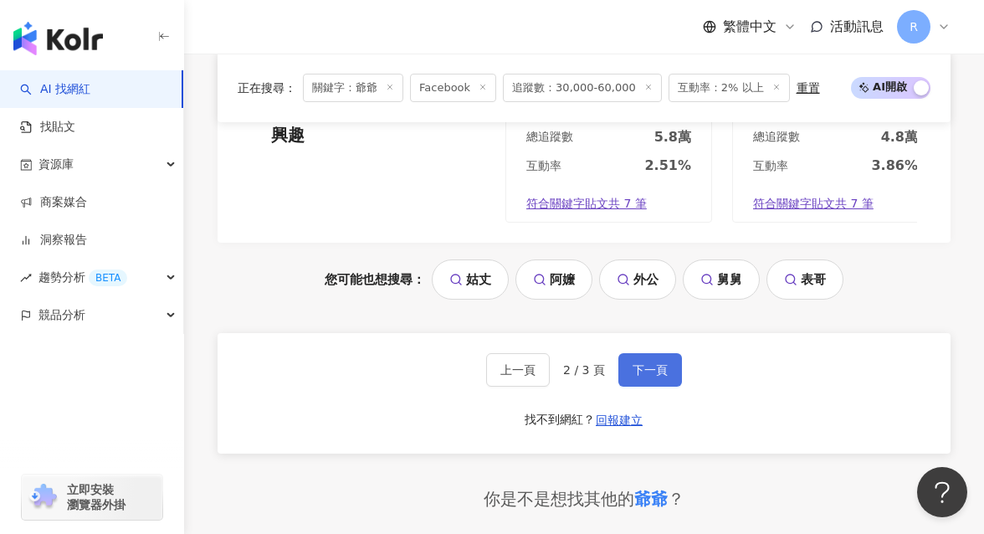
click at [662, 353] on button "下一頁" at bounding box center [650, 369] width 64 height 33
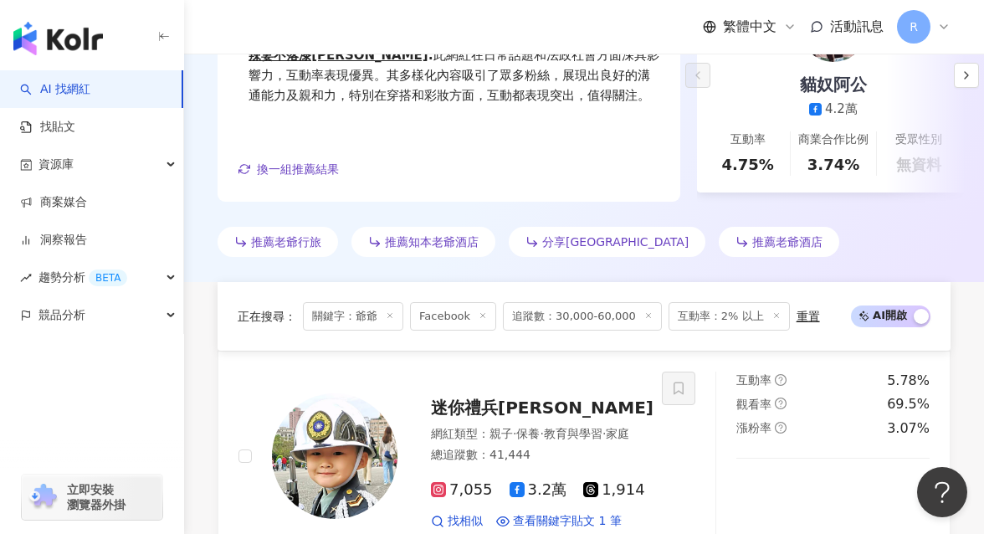
scroll to position [0, 0]
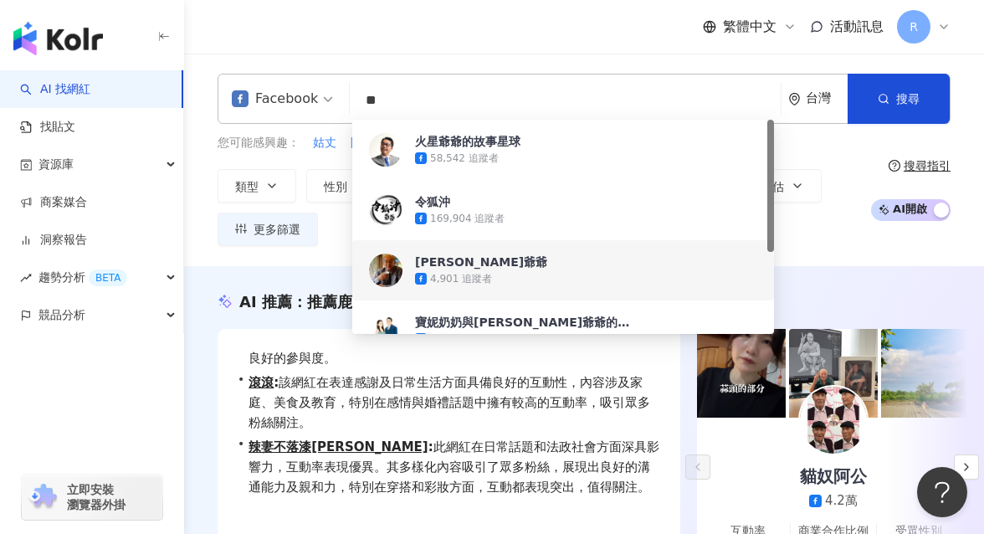
drag, startPoint x: 447, startPoint y: 94, endPoint x: 322, endPoint y: 120, distance: 127.3
click at [322, 120] on div "Facebook ** 台灣 搜尋 7f01b41d-cc97-4bf1-b1c3-ae287d85af78 ecdeb59c-2f59-4a5e-bffe-…" at bounding box center [583, 99] width 733 height 50
type input "*"
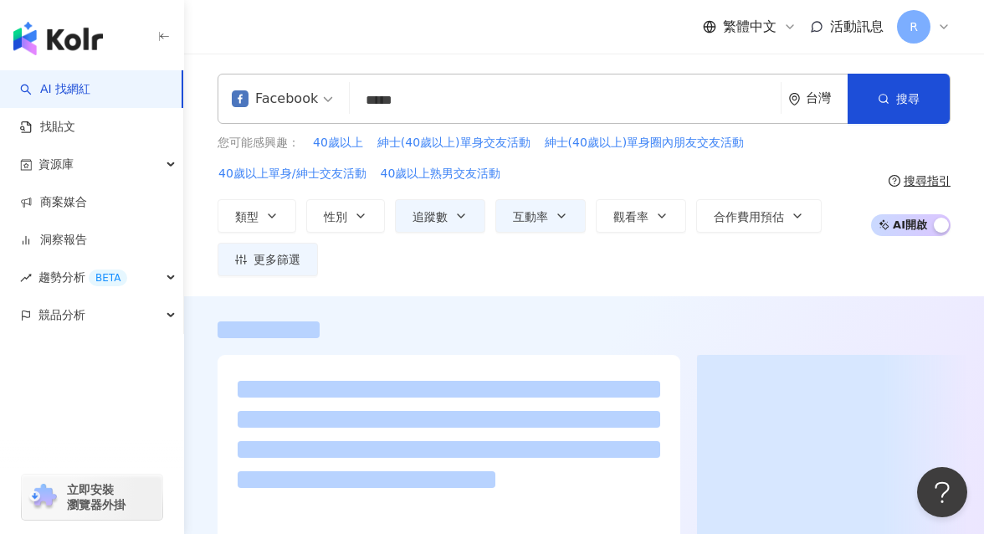
click at [450, 61] on div "Facebook ***** 台灣 搜尋 keyword 搜尋名稱、敘述、貼文含有關鍵字 “ 60歲以上 ” 的網紅 您可能感興趣： 40歲以上 紳士(40歲…" at bounding box center [584, 175] width 800 height 243
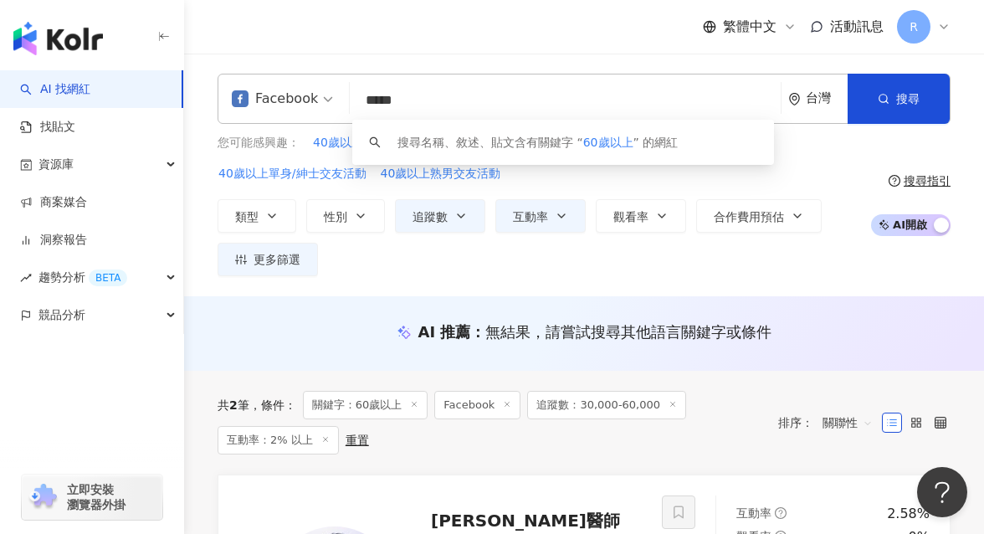
click at [524, 100] on input "*****" at bounding box center [564, 100] width 417 height 32
drag, startPoint x: 391, startPoint y: 104, endPoint x: 539, endPoint y: 100, distance: 148.9
click at [539, 100] on input "*****" at bounding box center [564, 100] width 417 height 32
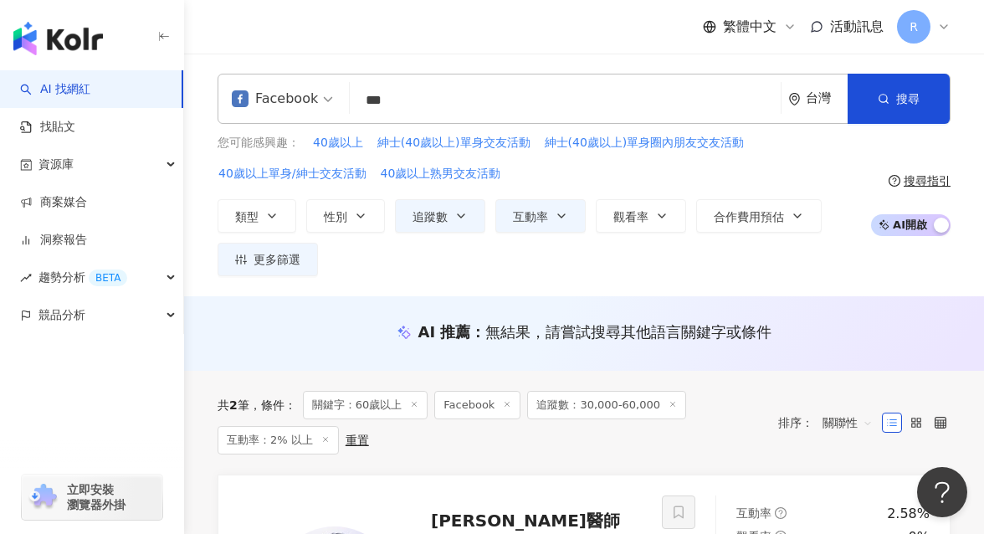
type input "***"
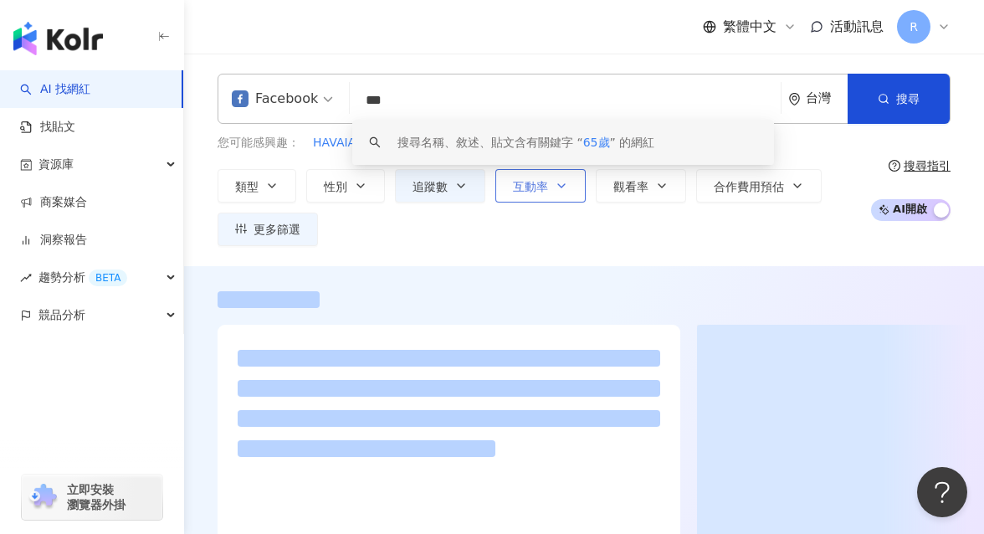
click at [556, 179] on icon "button" at bounding box center [561, 185] width 13 height 13
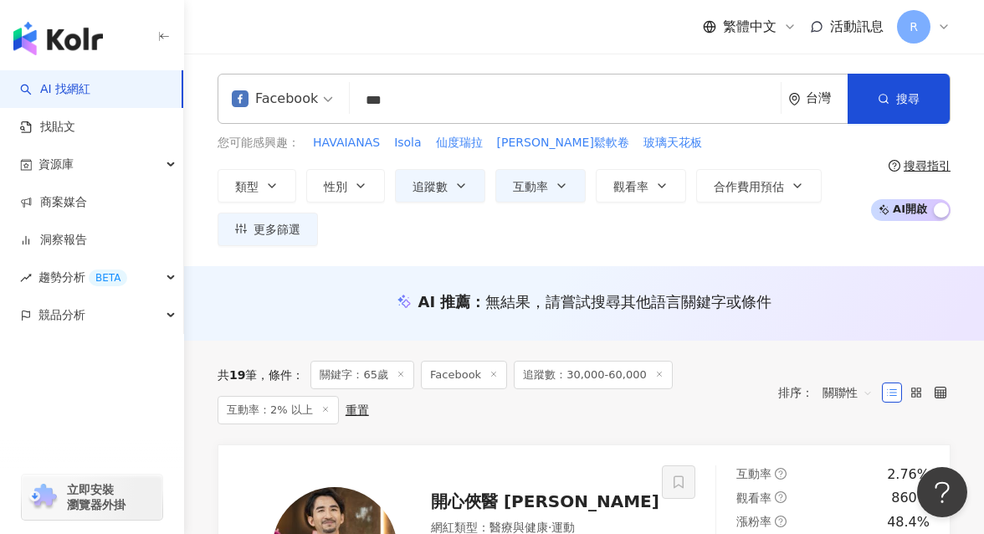
click at [524, 71] on div "Facebook *** 台灣 搜尋 keyword 搜尋名稱、敘述、貼文含有關鍵字 “ 65歲 ” 的網紅 您可能感興趣： HAVAIANAS Isola …" at bounding box center [584, 160] width 800 height 212
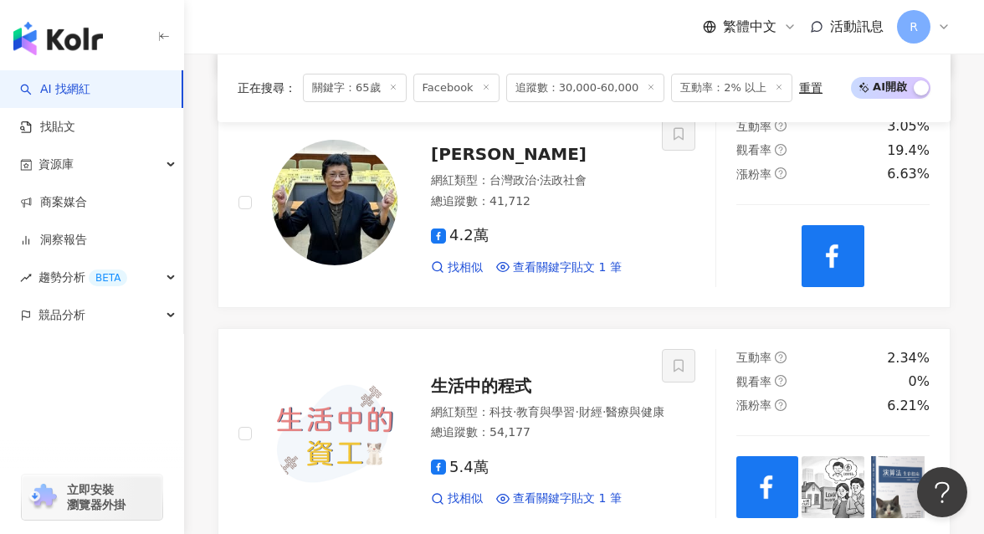
scroll to position [2188, 0]
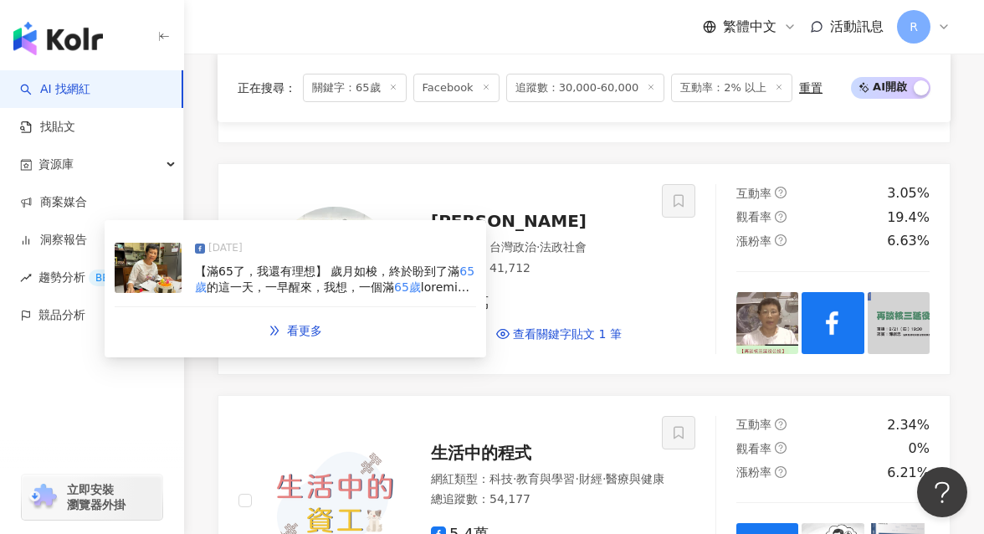
click at [380, 280] on div "【滿65了，我還有理想】 歲月如梭，終於盼到了滿 65歲 的這一天，一早醒來，我想，一個滿 65歲" at bounding box center [335, 279] width 281 height 33
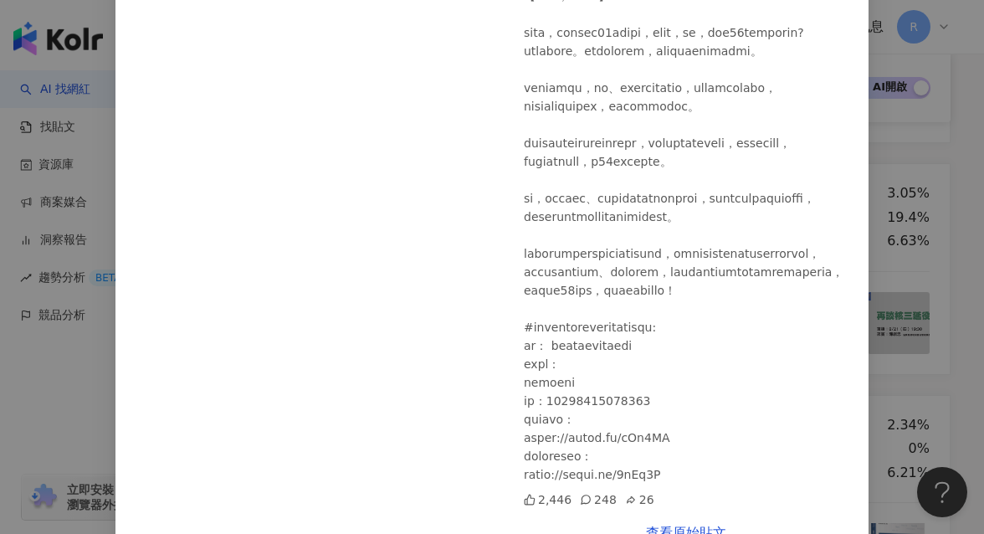
scroll to position [146, 0]
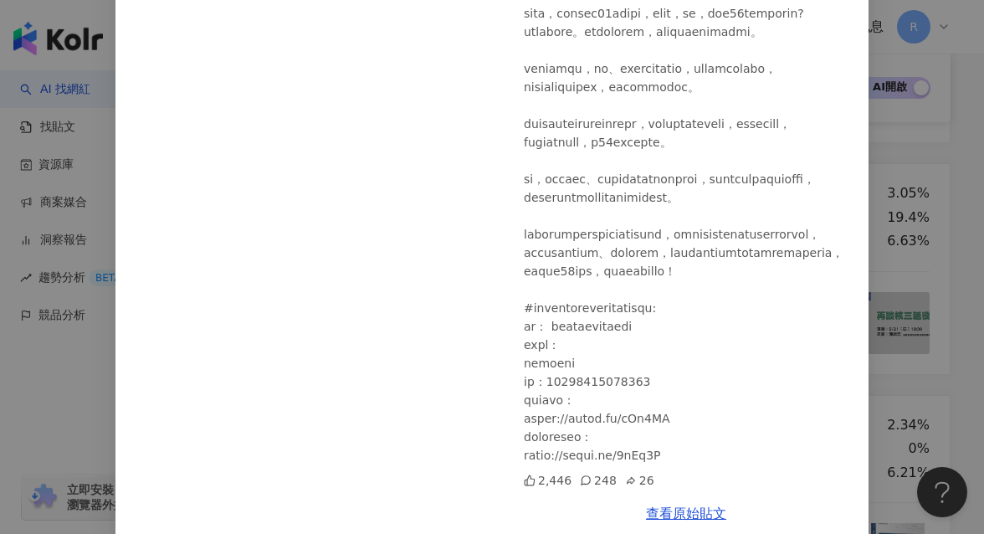
click at [851, 269] on div "[PERSON_NAME] [DATE] 2,446 248 26 查看原始貼文" at bounding box center [492, 267] width 984 height 534
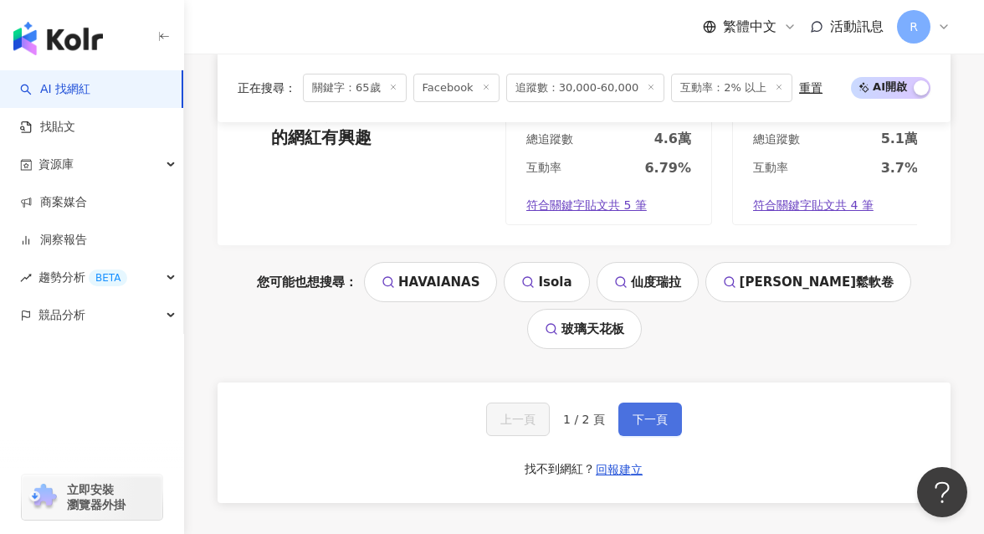
click at [654, 412] on span "下一頁" at bounding box center [649, 418] width 35 height 13
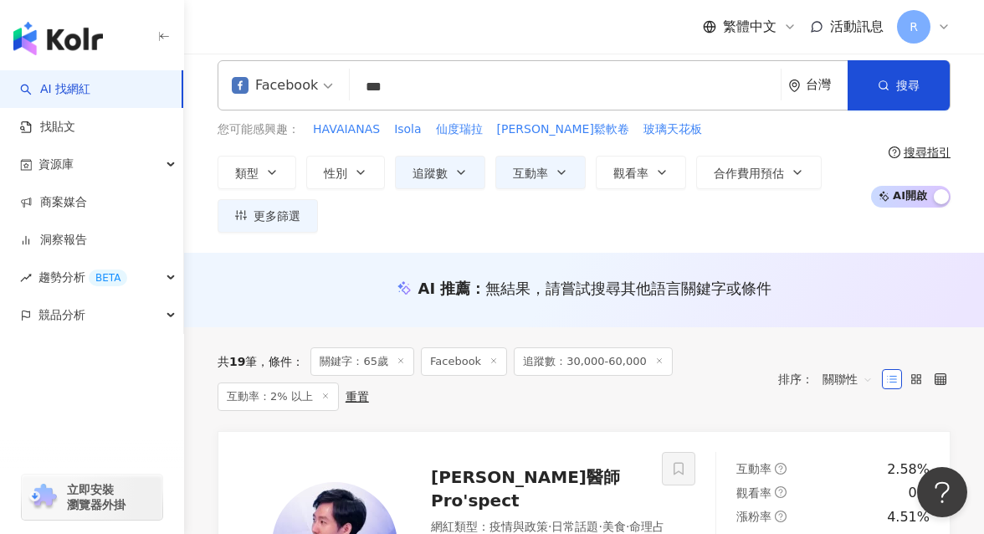
scroll to position [0, 0]
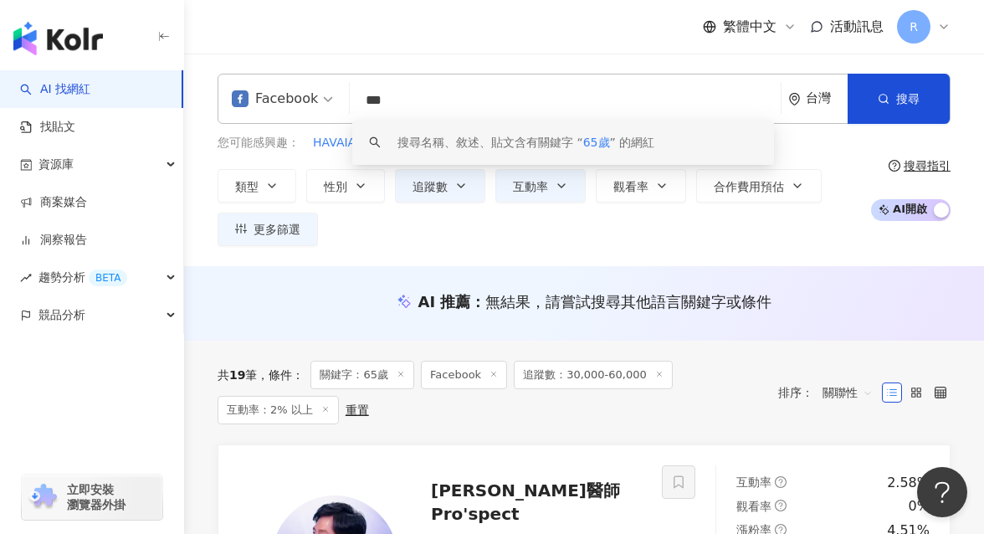
drag, startPoint x: 410, startPoint y: 97, endPoint x: 202, endPoint y: 84, distance: 207.8
click at [203, 87] on div "Facebook *** 台灣 搜尋 keyword 搜尋名稱、敘述、貼文含有關鍵字 “ 65歲 ” 的網紅 您可能感興趣： HAVAIANAS Isola …" at bounding box center [584, 160] width 800 height 172
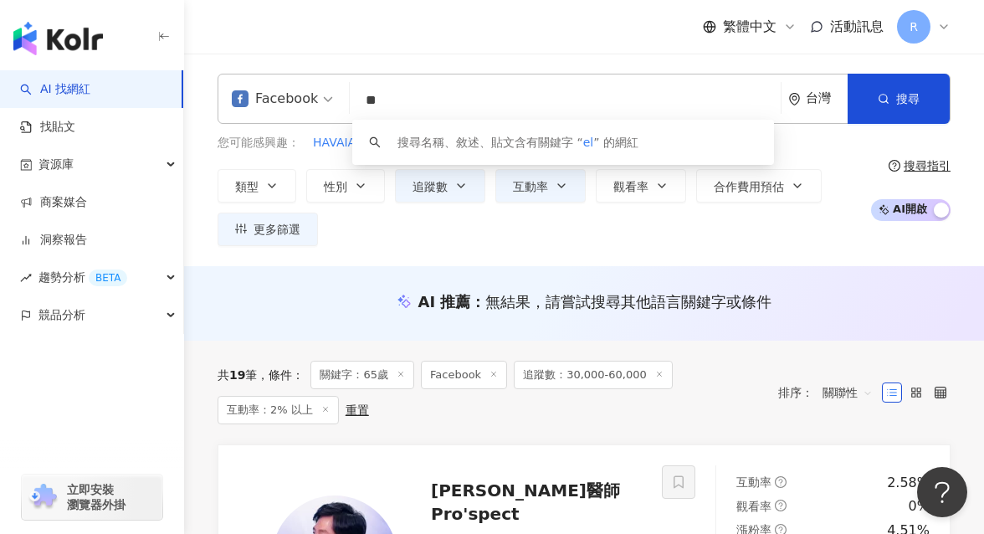
type input "*"
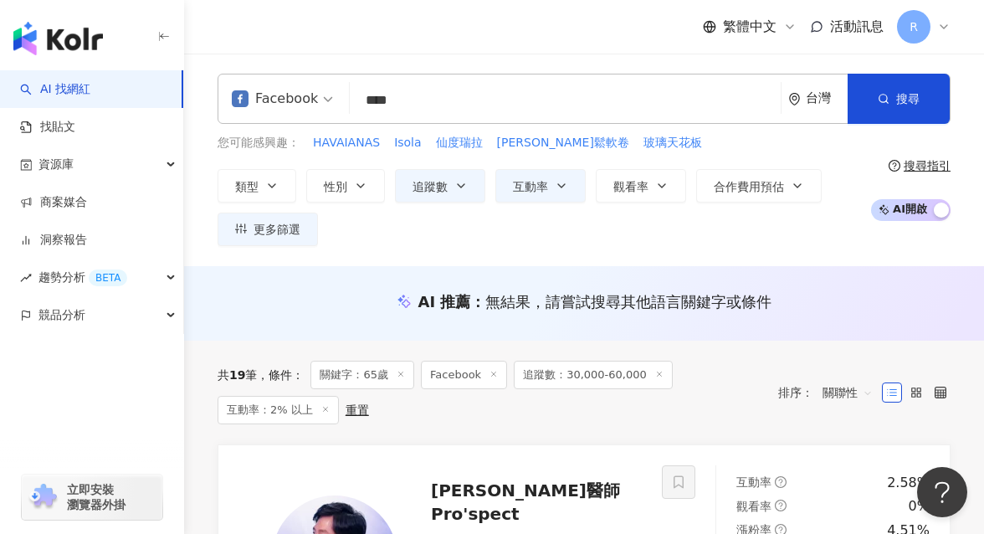
type input "****"
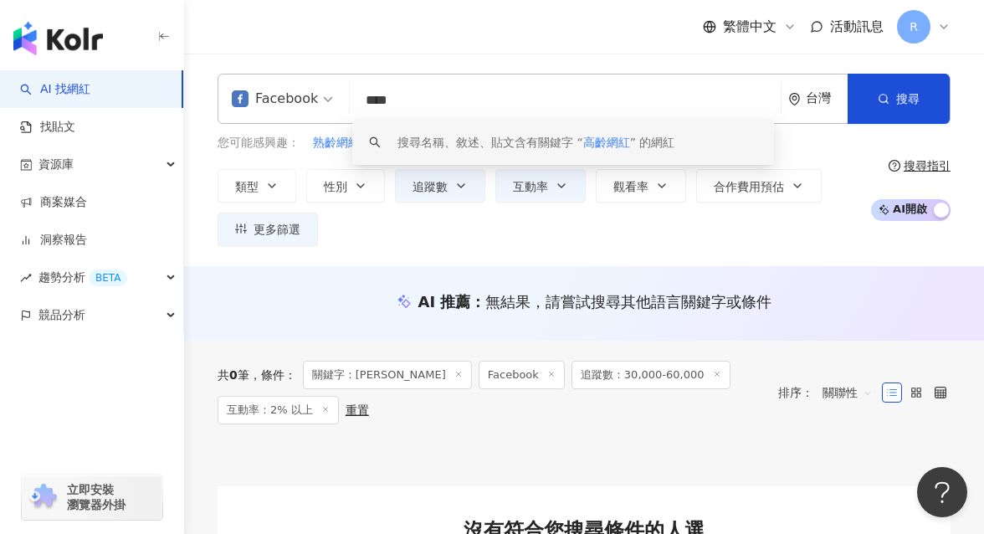
click at [484, 85] on input "****" at bounding box center [564, 100] width 417 height 32
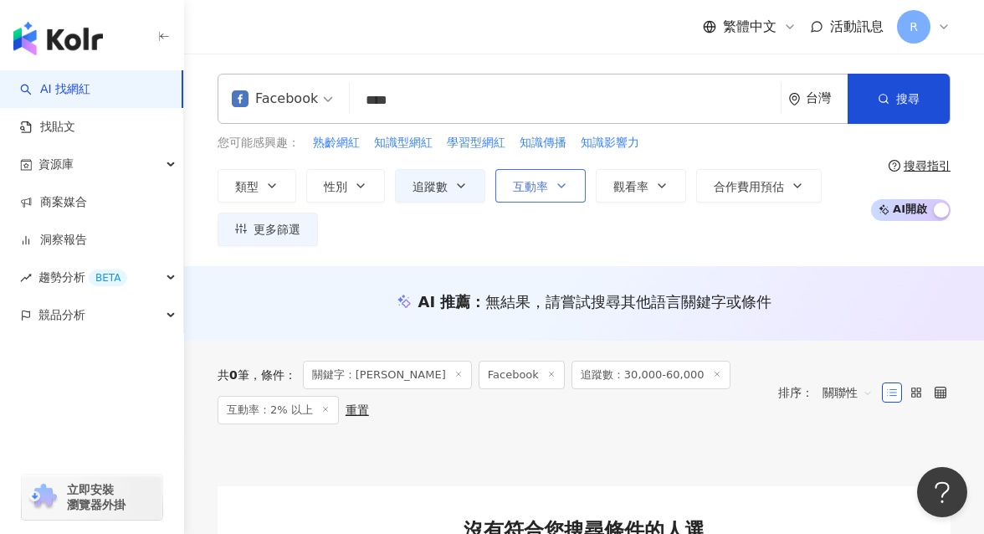
click at [538, 193] on button "互動率" at bounding box center [540, 185] width 90 height 33
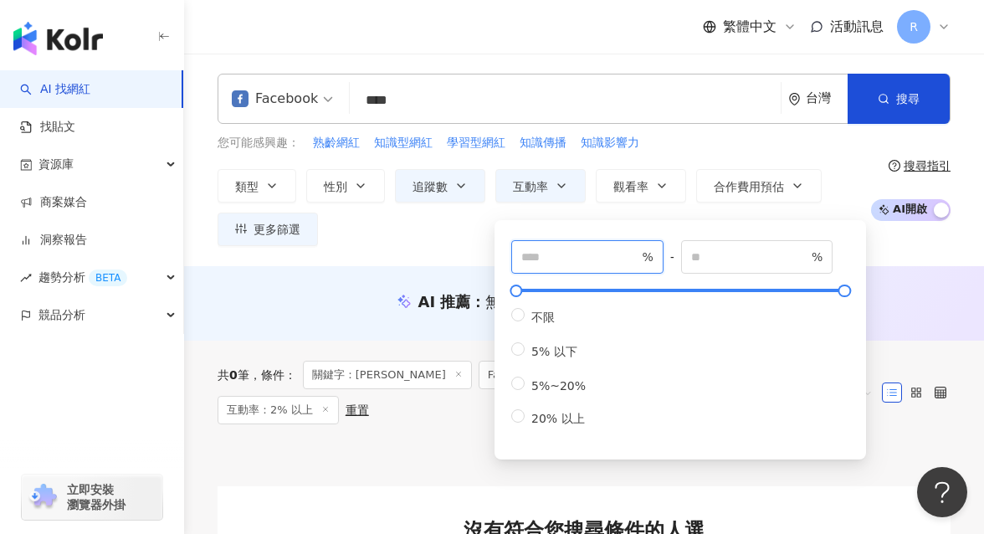
drag, startPoint x: 550, startPoint y: 252, endPoint x: 405, endPoint y: 251, distance: 145.5
click at [405, 251] on div "Facebook **** 台灣 搜尋 keyword 搜尋名稱、敘述、貼文含有關鍵字 “ 高齡網紅 ” 的網紅 您可能感興趣： 熟齡網紅 知識型網紅 學習型…" at bounding box center [584, 160] width 800 height 212
type input "*"
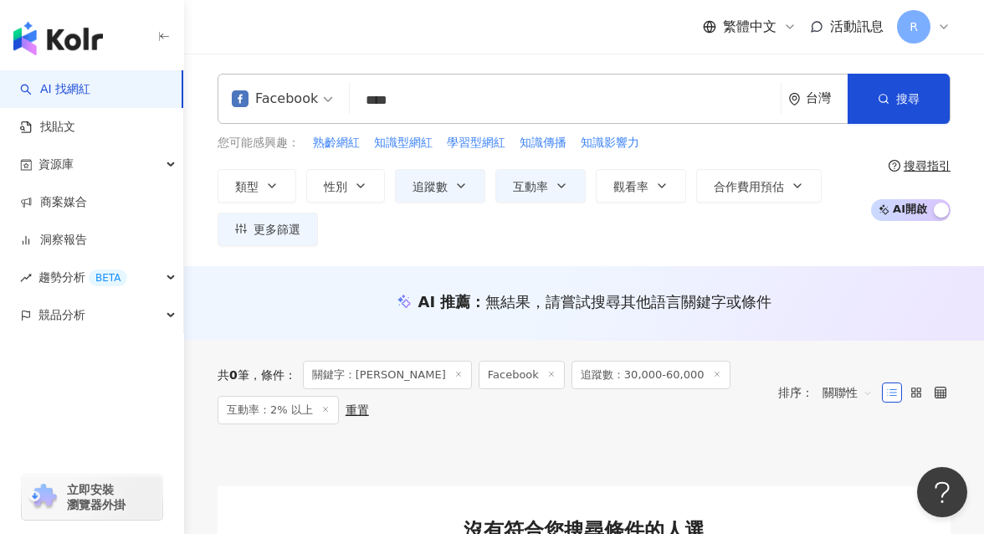
click at [698, 146] on div "您可能感興趣： 熟齡網紅 知識型網紅 學習型網紅 知識傳播 知識影響力" at bounding box center [539, 143] width 644 height 18
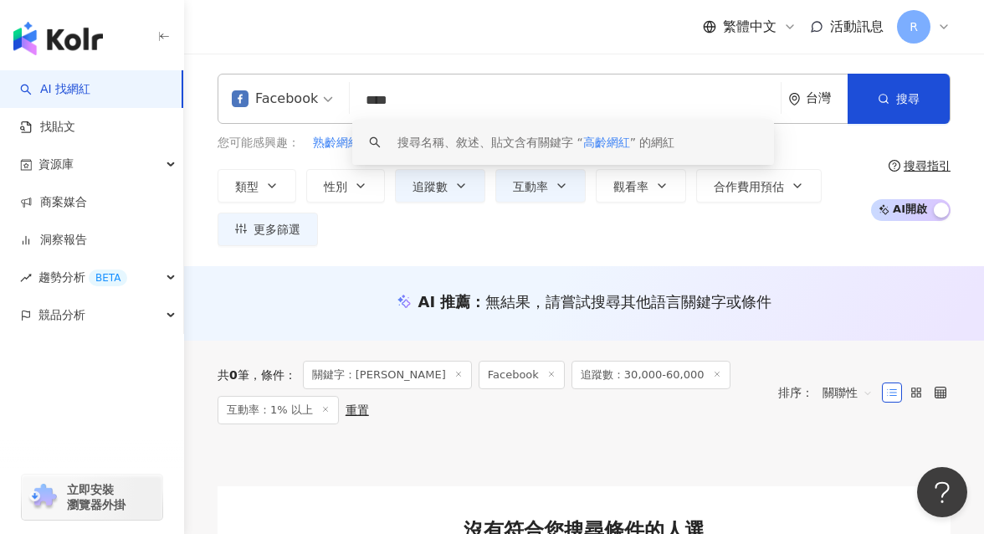
drag, startPoint x: 468, startPoint y: 100, endPoint x: 252, endPoint y: 98, distance: 215.8
click at [252, 98] on div "Facebook **** 台灣 搜尋 keyword 搜尋名稱、敘述、貼文含有關鍵字 “ 高齡網紅 ” 的網紅" at bounding box center [583, 99] width 733 height 50
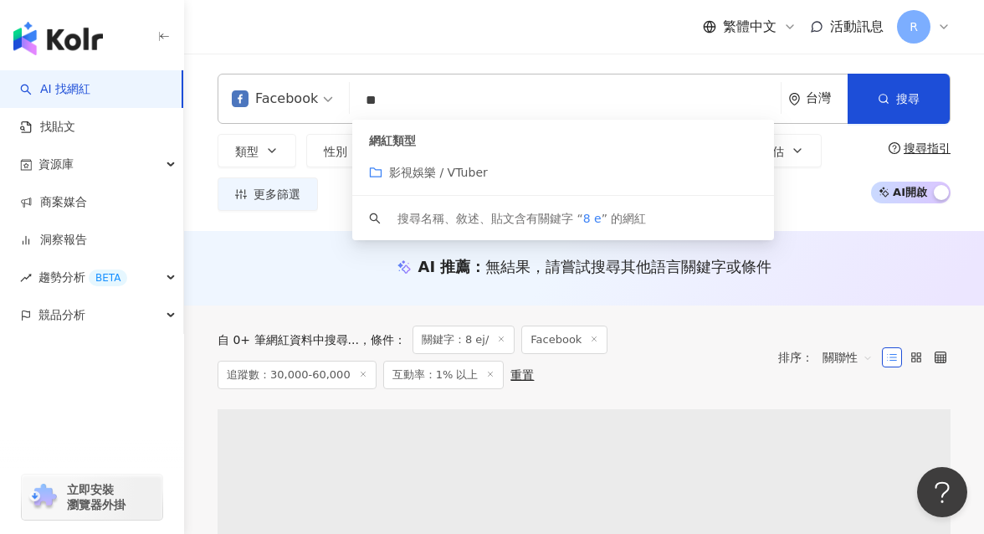
type input "*"
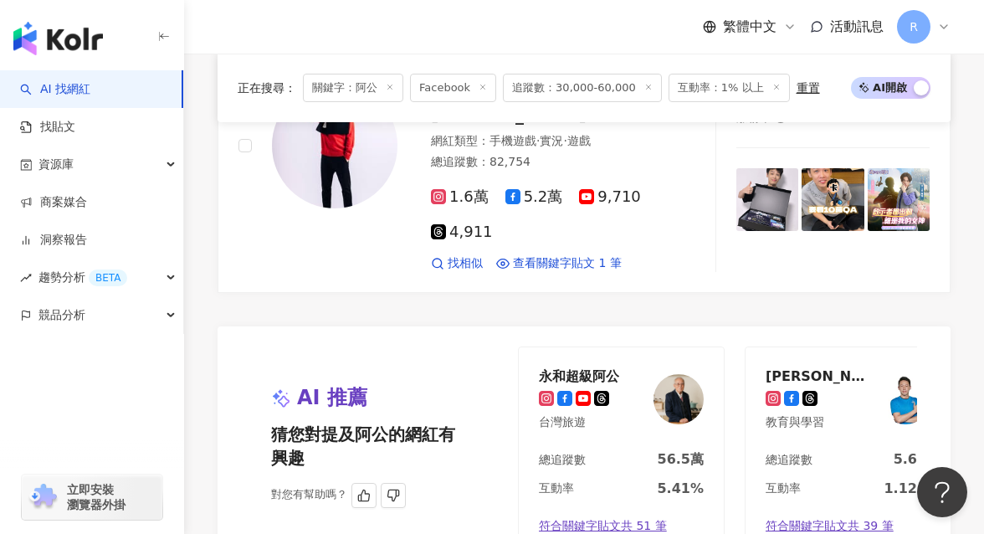
scroll to position [0, 248]
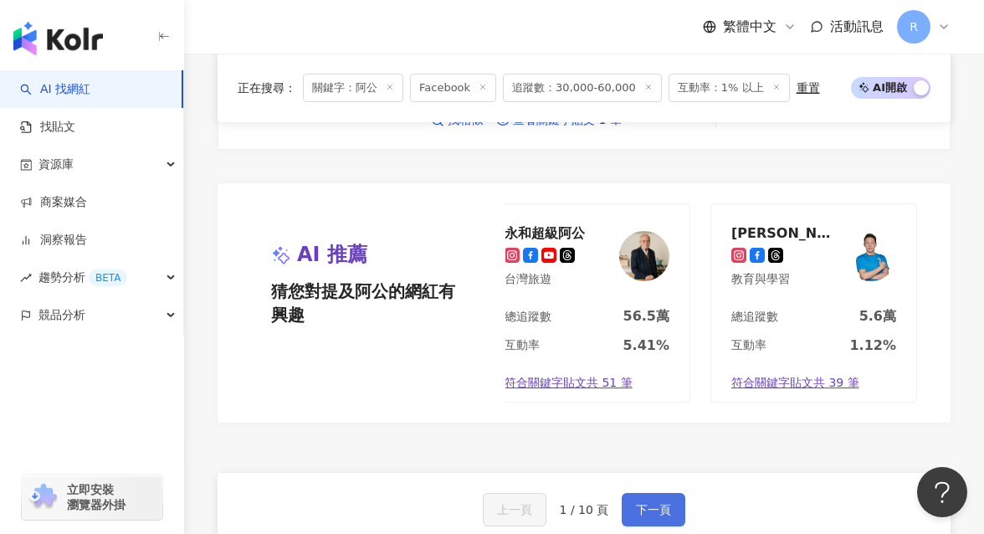
click at [654, 495] on span "下一頁" at bounding box center [653, 509] width 35 height 13
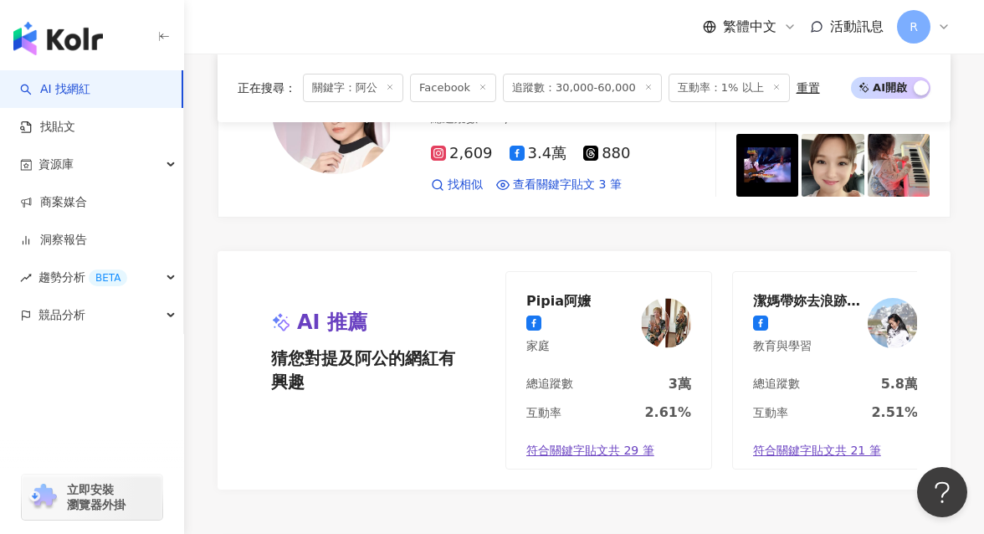
scroll to position [3035, 0]
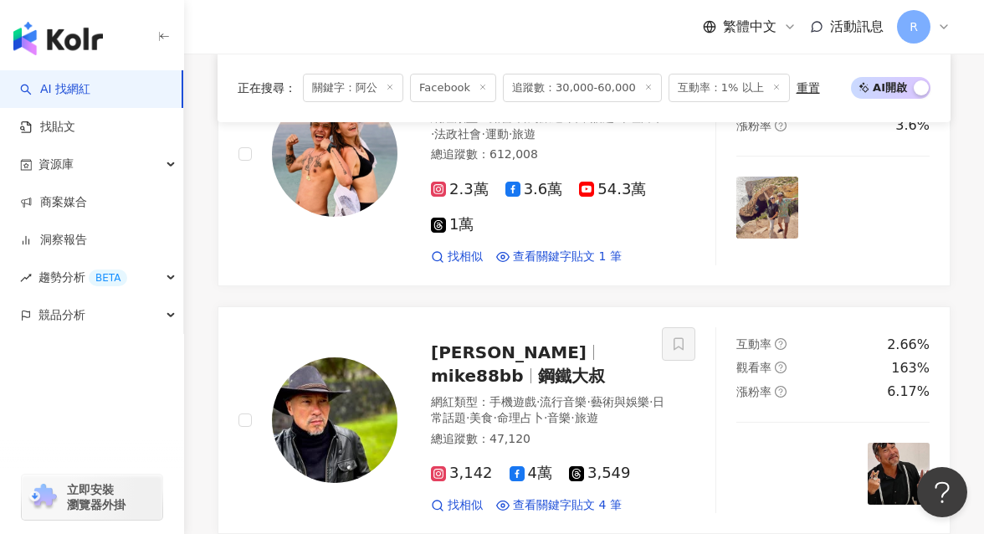
scroll to position [877, 0]
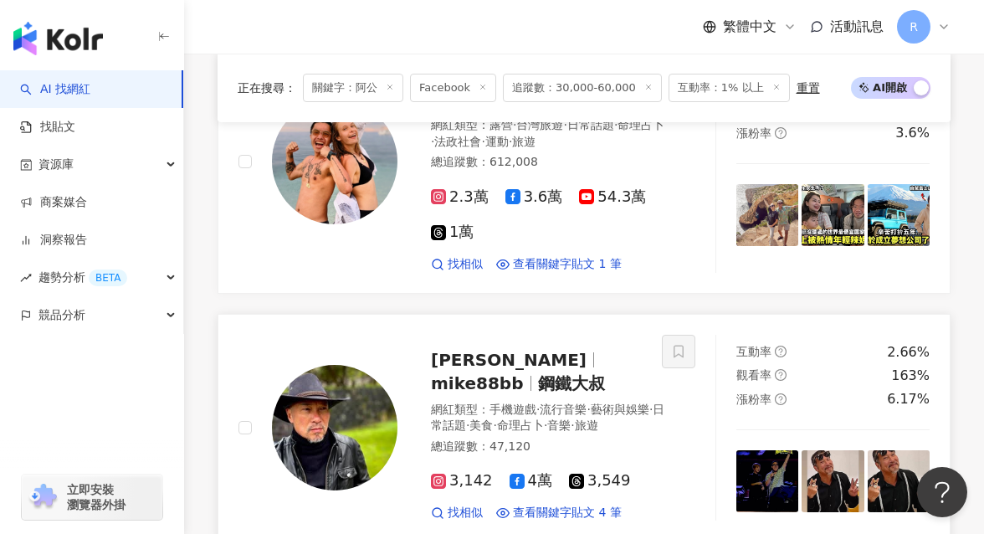
click at [834, 467] on img at bounding box center [832, 481] width 62 height 62
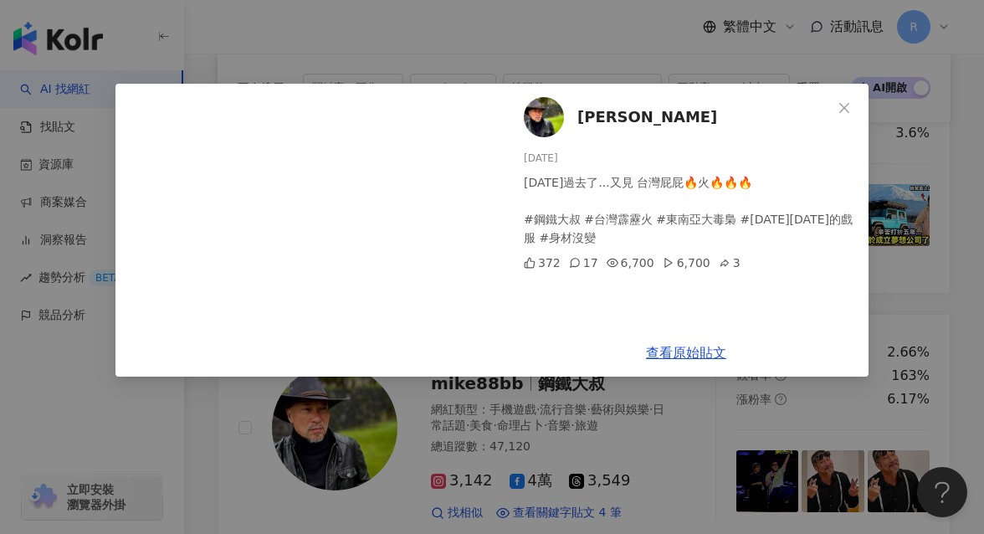
click at [851, 319] on div "[PERSON_NAME][DATE] [DATE]過去了...又見 台灣屁屁🔥火🔥🔥🔥 #鋼鐵大叔 #台灣霹靂火 #東南亞大毒梟 #[DATE][DATE]…" at bounding box center [492, 267] width 984 height 534
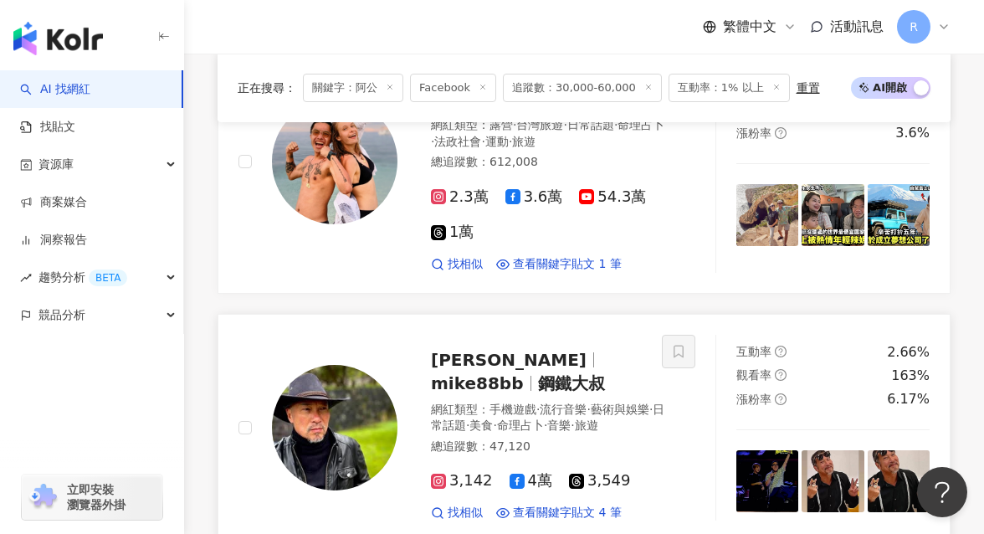
click at [851, 450] on img at bounding box center [898, 481] width 62 height 62
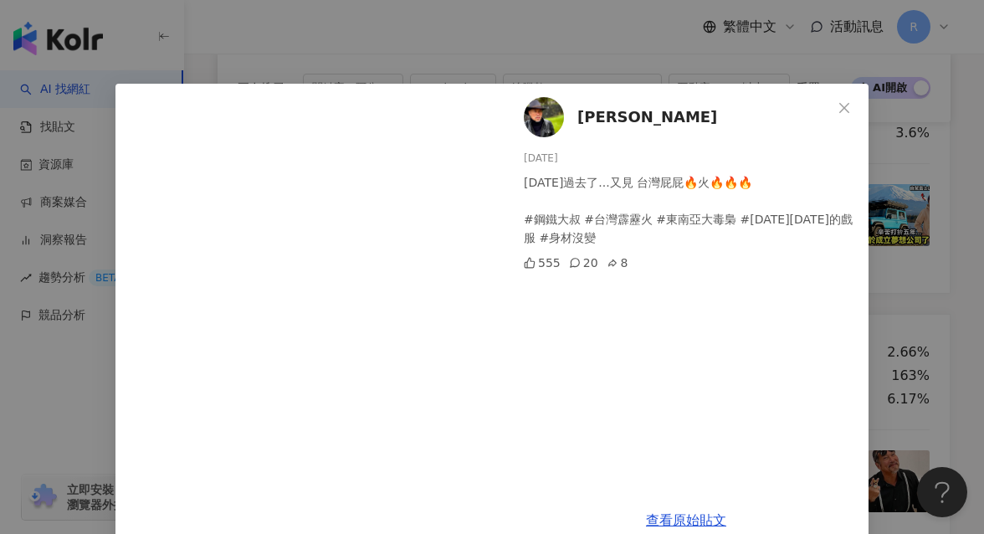
click at [851, 372] on div "[PERSON_NAME][DATE] [DATE]過去了...又見 台灣屁屁🔥火🔥🔥🔥 #鋼鐵大叔 #台灣霹靂火 #東南亞大毒梟 #[DATE][DATE]…" at bounding box center [492, 267] width 984 height 534
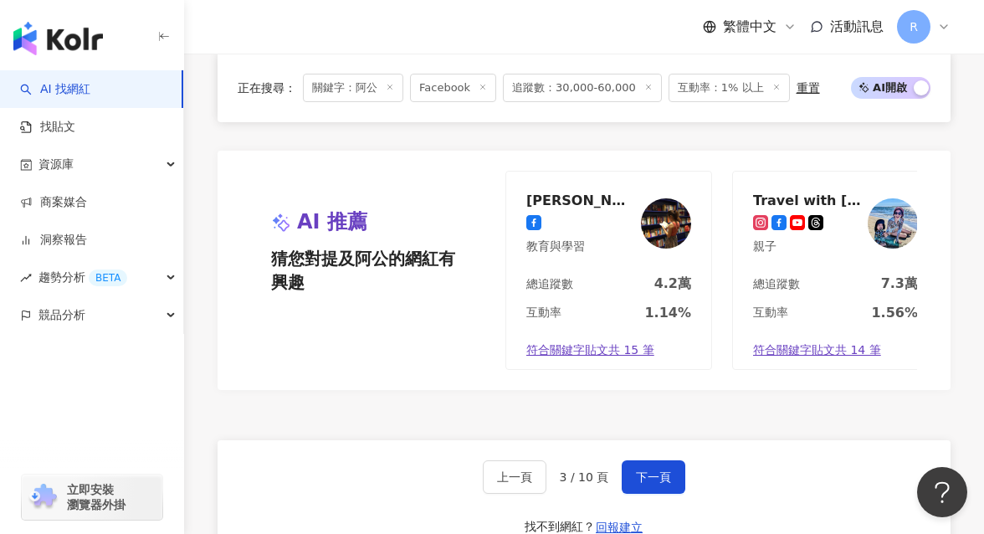
scroll to position [3217, 0]
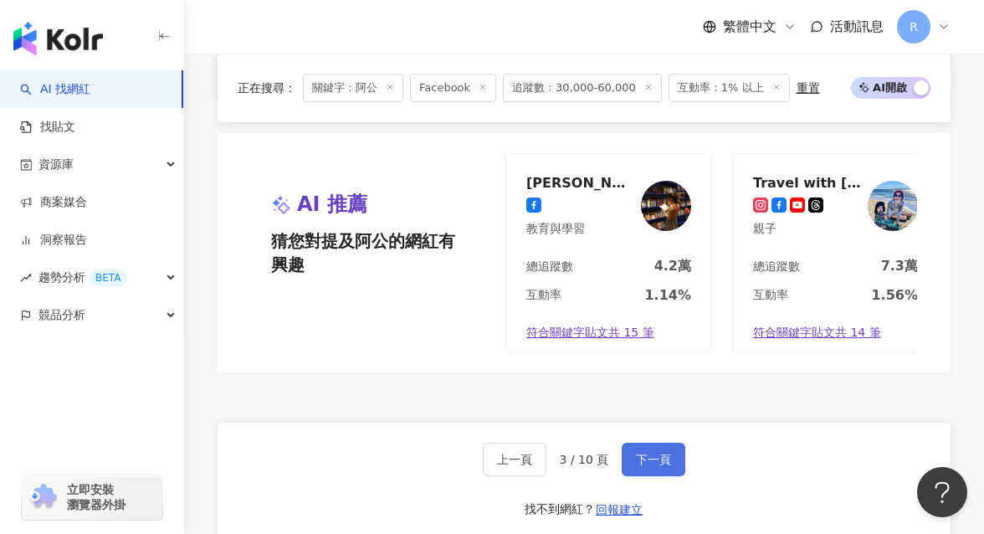
click at [637, 442] on button "下一頁" at bounding box center [653, 458] width 64 height 33
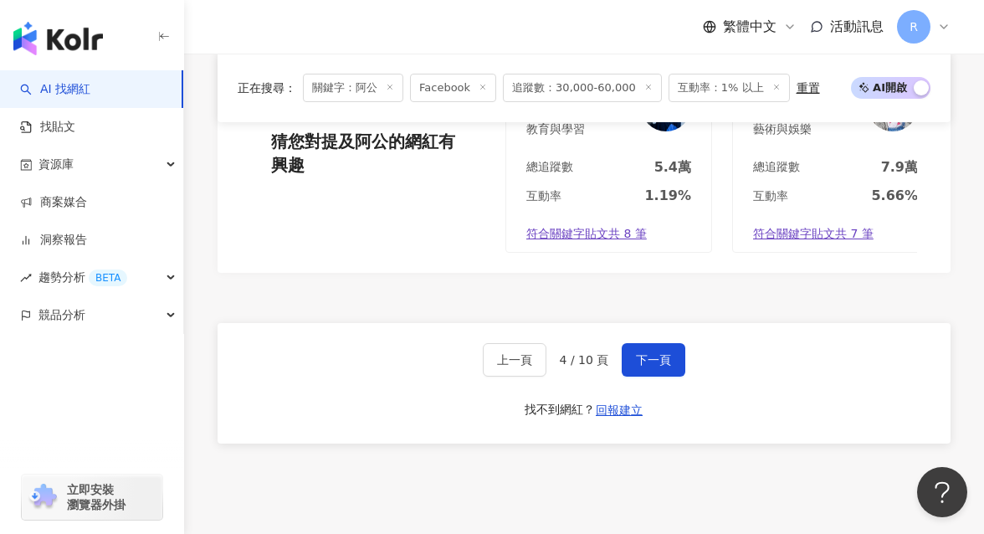
scroll to position [3305, 0]
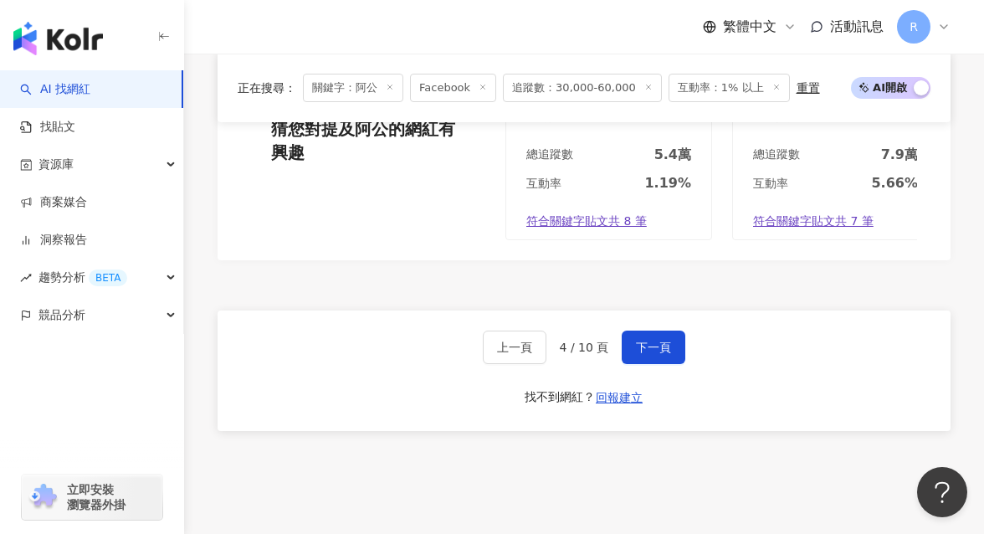
click at [633, 332] on div "上一頁 4 / 10 頁 下一頁 找不到網紅？ 回報建立" at bounding box center [583, 370] width 733 height 120
click at [641, 340] on span "下一頁" at bounding box center [653, 346] width 35 height 13
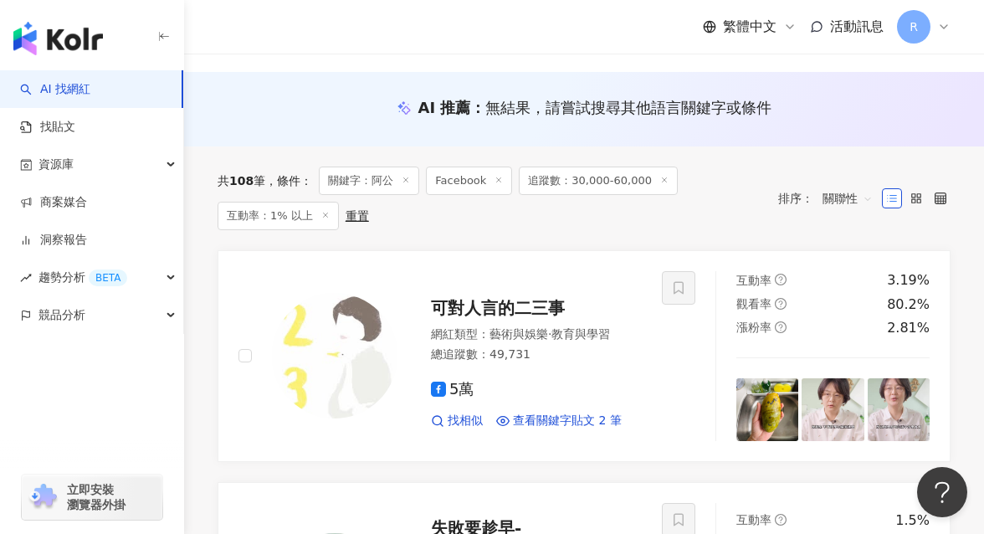
scroll to position [0, 0]
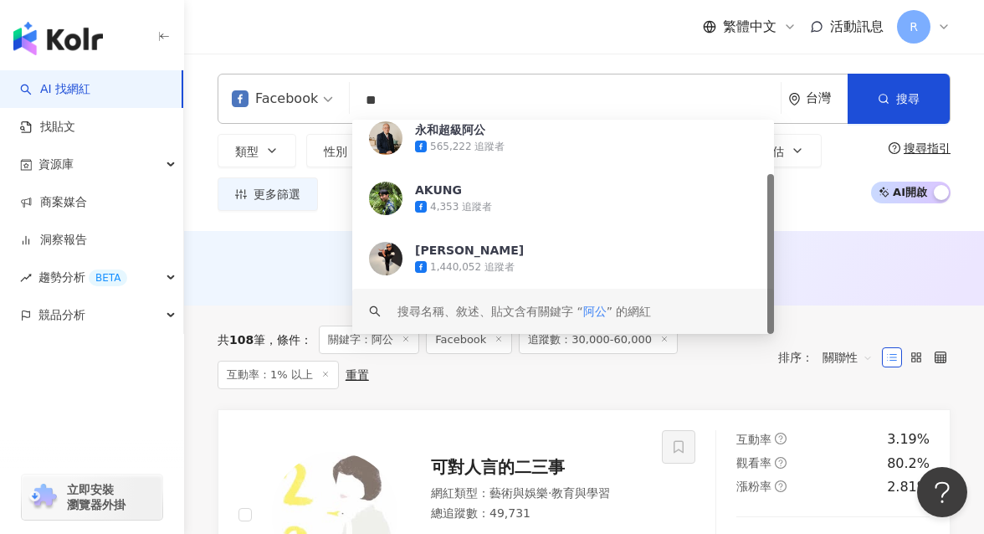
drag, startPoint x: 432, startPoint y: 86, endPoint x: 371, endPoint y: 86, distance: 60.2
click at [371, 86] on input "**" at bounding box center [564, 100] width 417 height 32
drag, startPoint x: 417, startPoint y: 95, endPoint x: 322, endPoint y: 94, distance: 95.4
click at [322, 94] on div "Facebook ** 台灣 搜尋 909717b9-43ce-40b1-bf8d-15b5e12efb91 keyword 永和超級阿公 565,222 追…" at bounding box center [583, 99] width 733 height 50
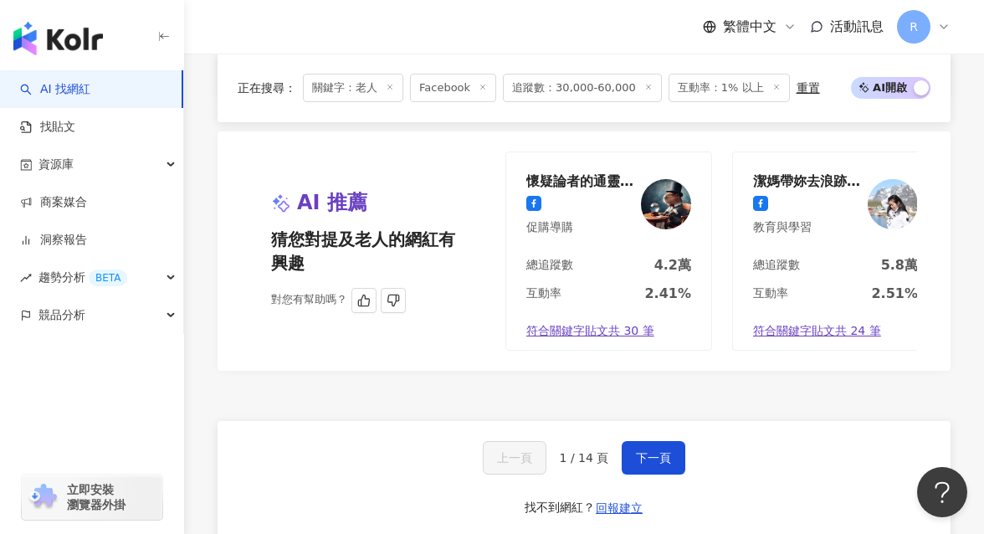
scroll to position [3235, 0]
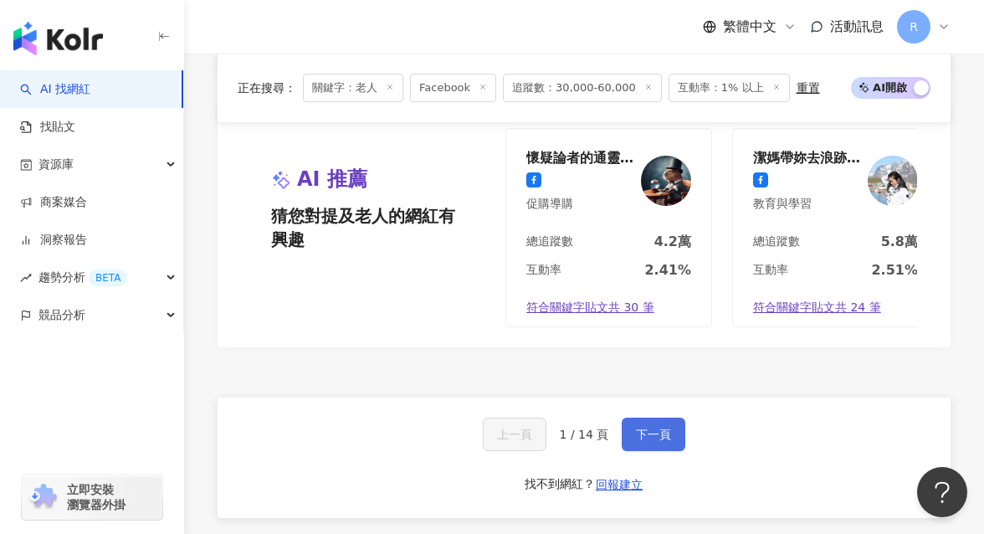
type input "**"
click at [637, 417] on button "下一頁" at bounding box center [653, 433] width 64 height 33
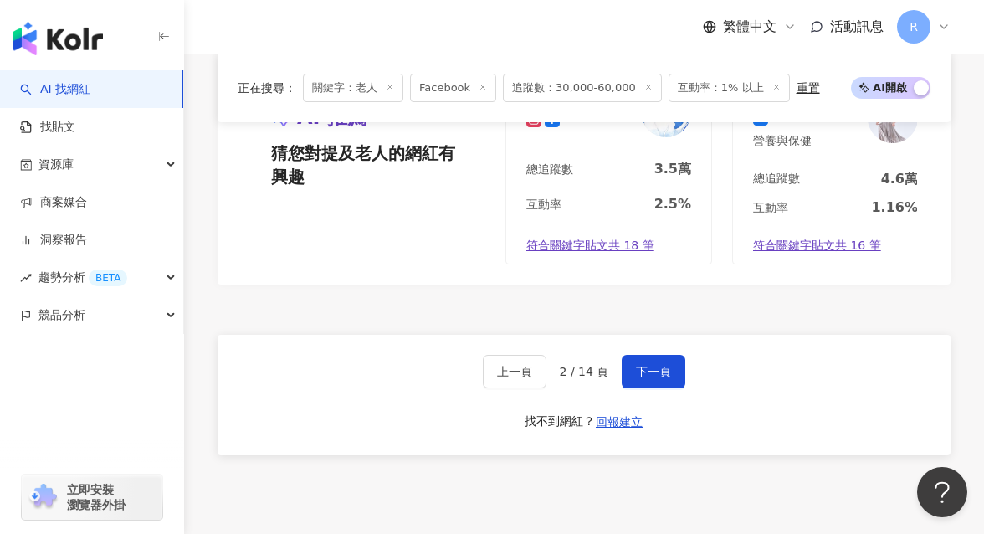
scroll to position [3520, 0]
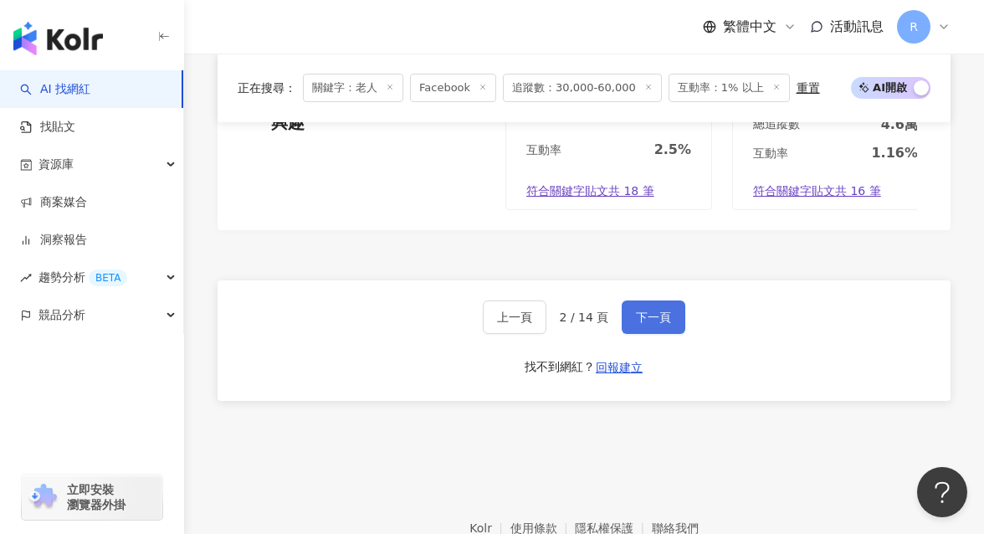
click at [652, 310] on span "下一頁" at bounding box center [653, 316] width 35 height 13
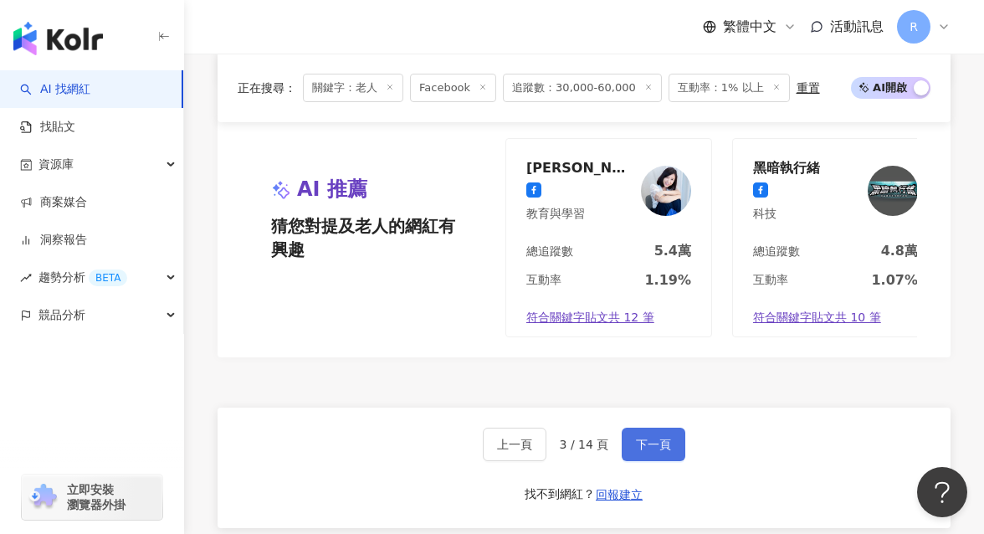
scroll to position [3252, 0]
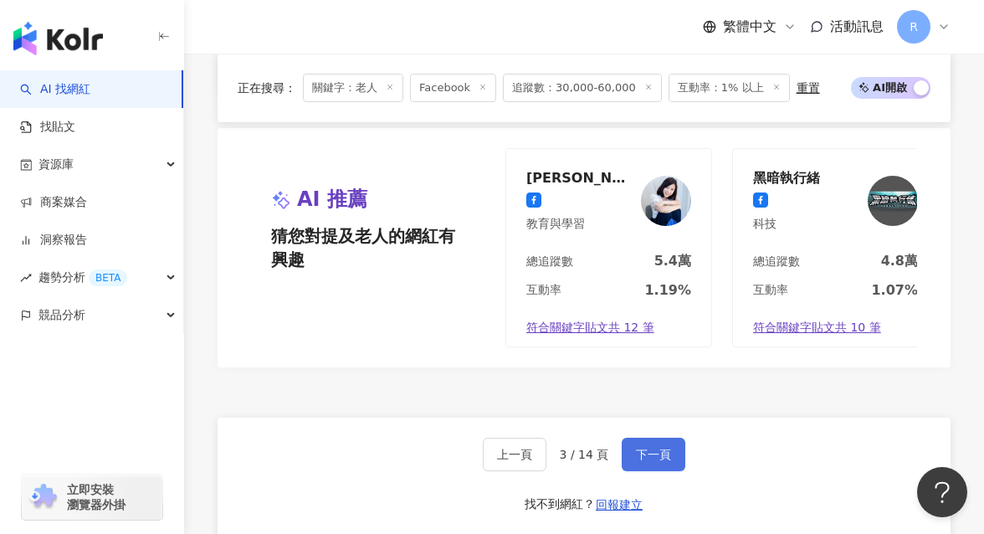
click at [651, 447] on span "下一頁" at bounding box center [653, 453] width 35 height 13
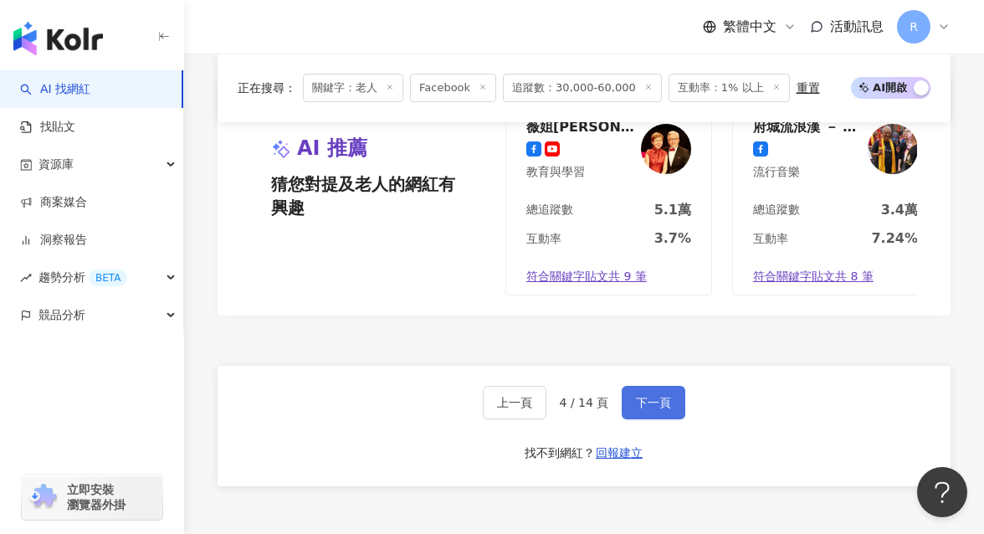
scroll to position [3266, 0]
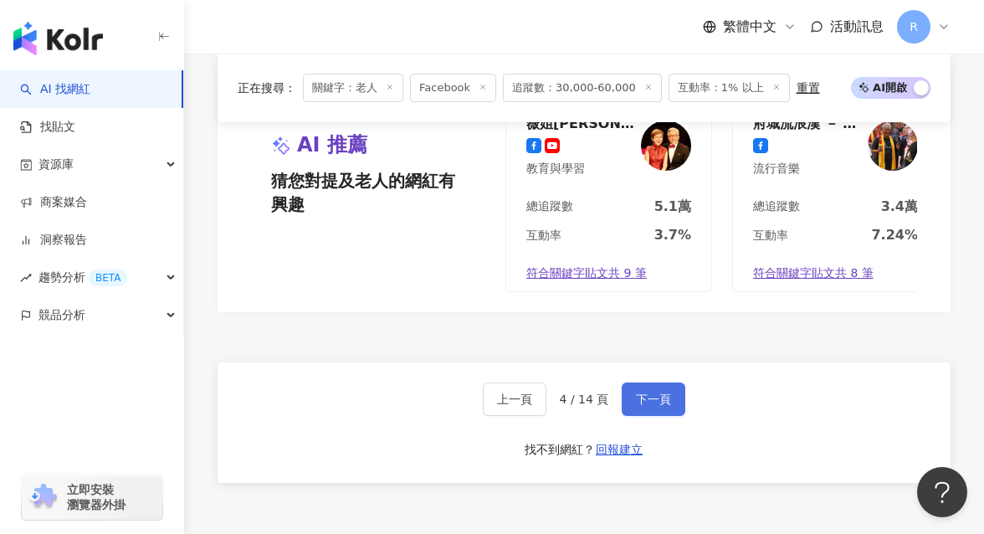
click at [655, 392] on span "下一頁" at bounding box center [653, 398] width 35 height 13
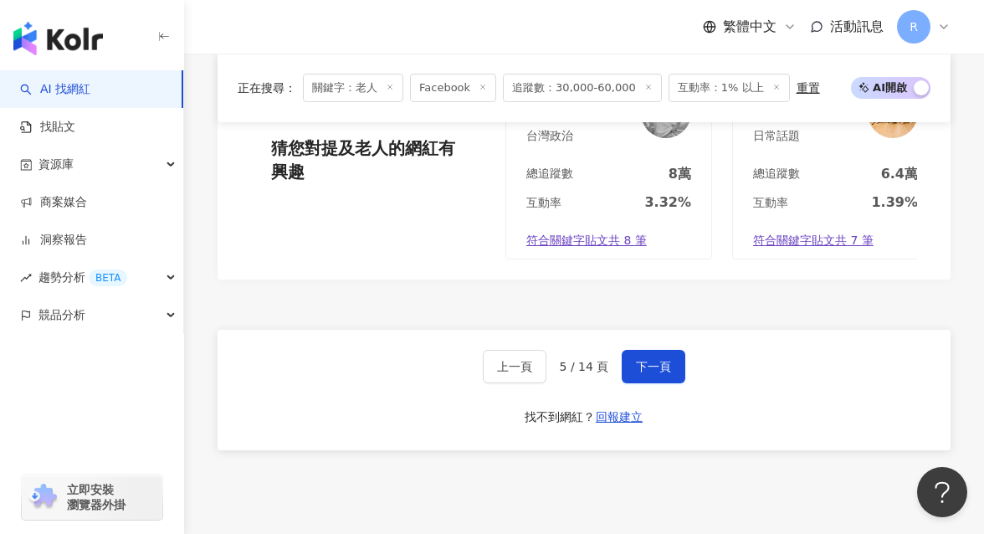
scroll to position [3336, 0]
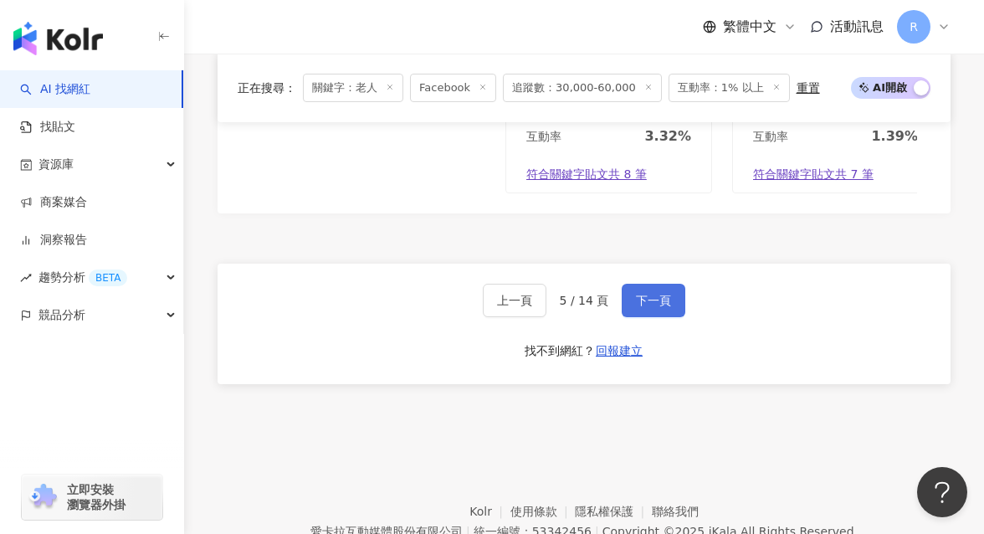
click at [666, 294] on span "下一頁" at bounding box center [653, 300] width 35 height 13
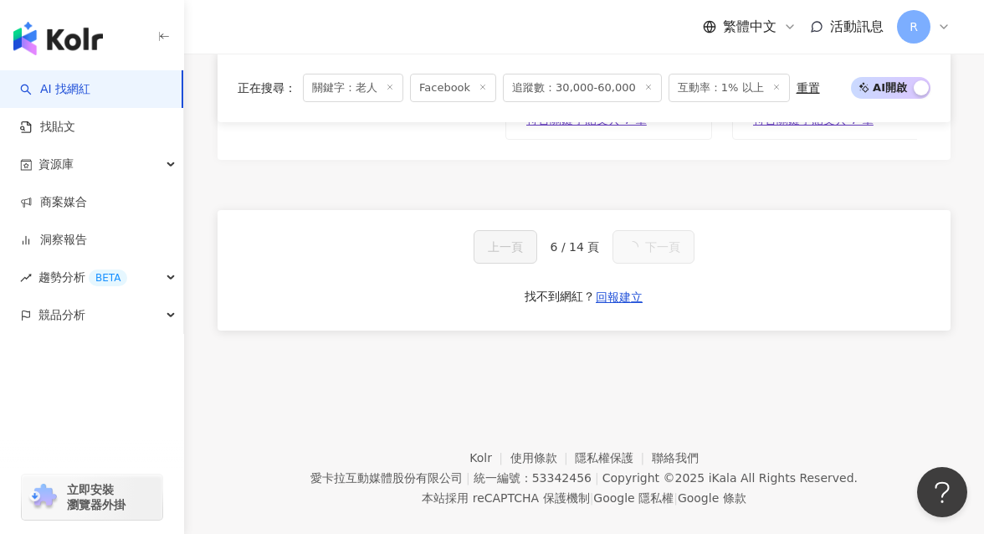
scroll to position [1503, 0]
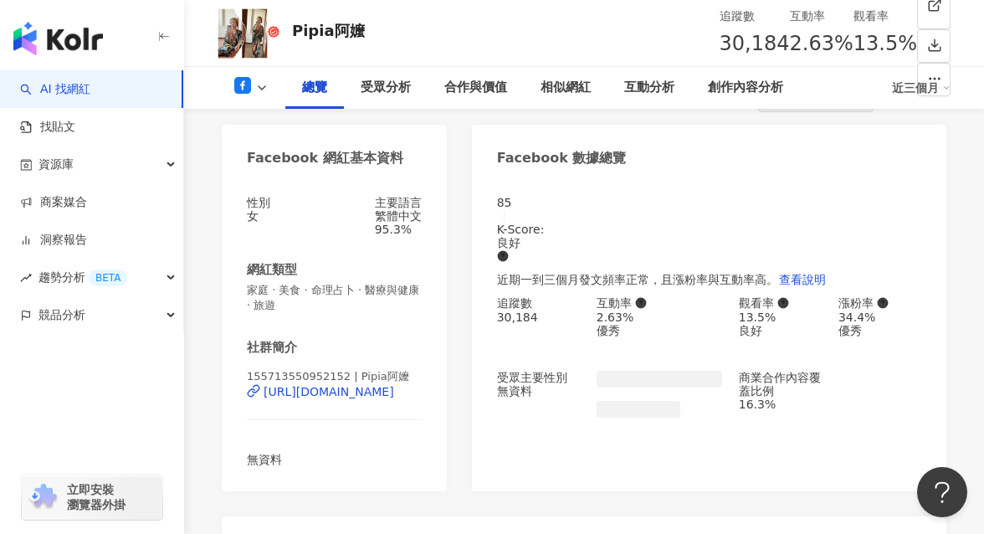
click at [351, 370] on span "155713550952152 | Pipia阿嬤" at bounding box center [328, 376] width 162 height 13
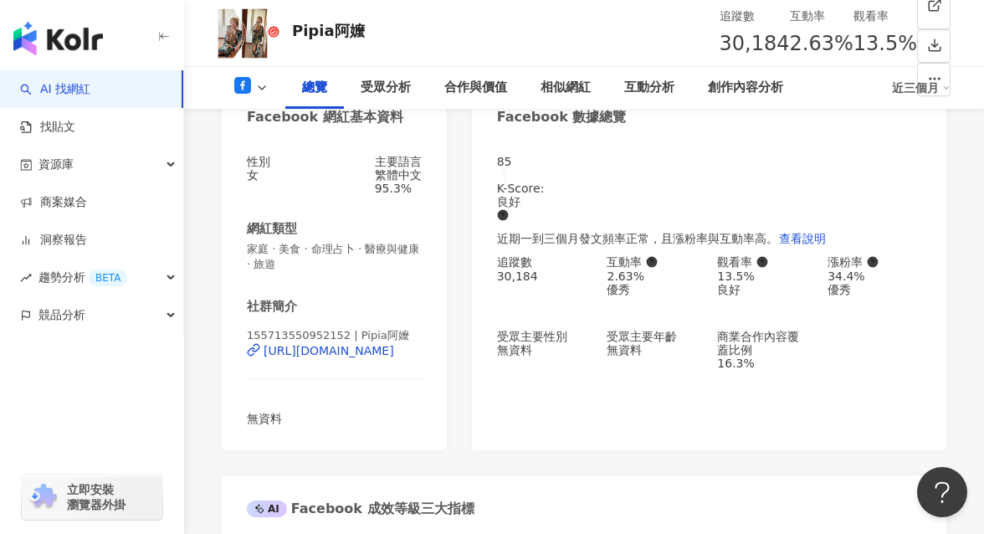
drag, startPoint x: 347, startPoint y: 338, endPoint x: 396, endPoint y: 339, distance: 48.5
click at [396, 339] on span "155713550952152 | Pipia阿嬤" at bounding box center [328, 335] width 162 height 13
